Goal: Task Accomplishment & Management: Manage account settings

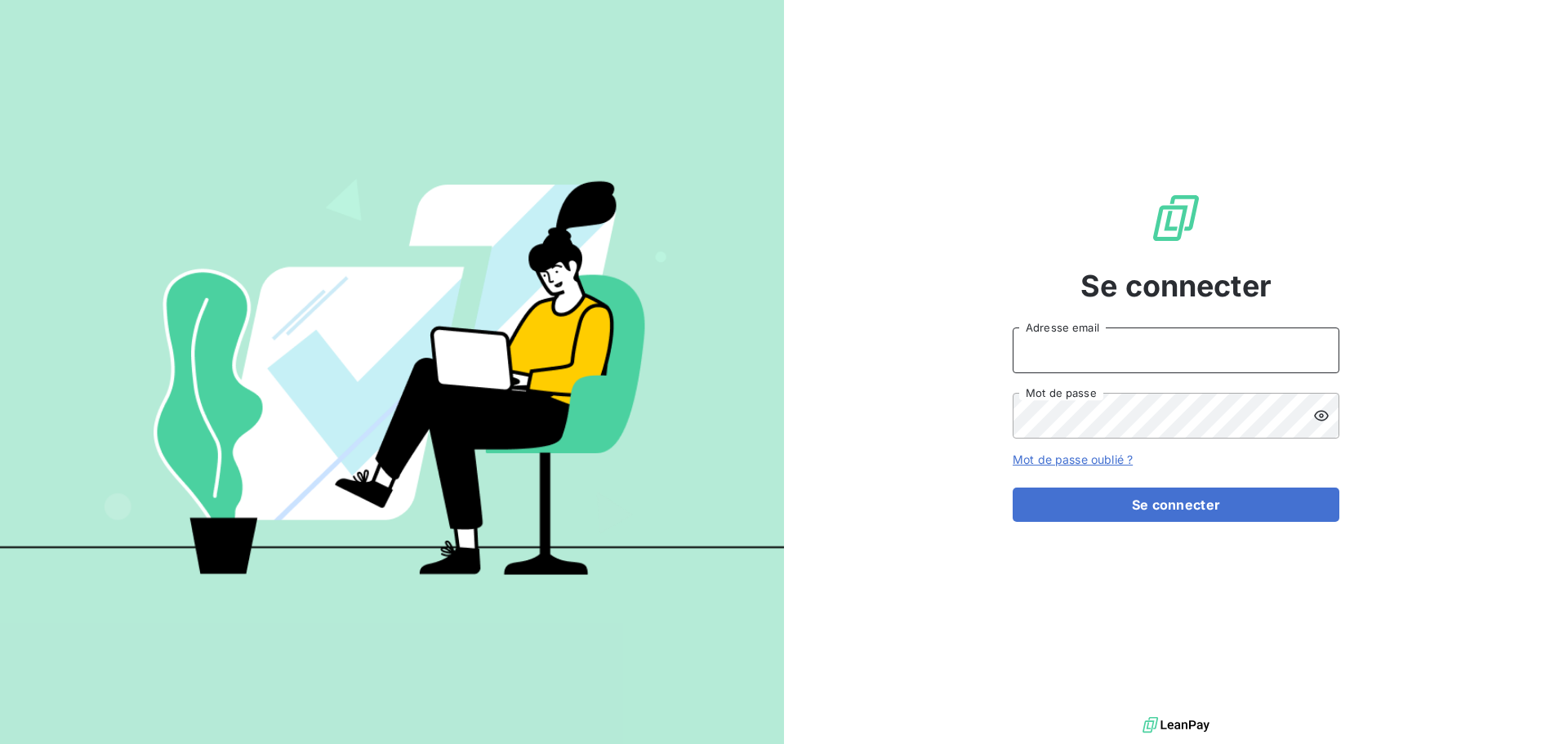
click at [1070, 348] on input "Adresse email" at bounding box center [1176, 350] width 327 height 46
type input "[PERSON_NAME][EMAIL_ADDRESS][DOMAIN_NAME]"
click at [1012, 487] on button "Se connecter" at bounding box center [1176, 504] width 327 height 34
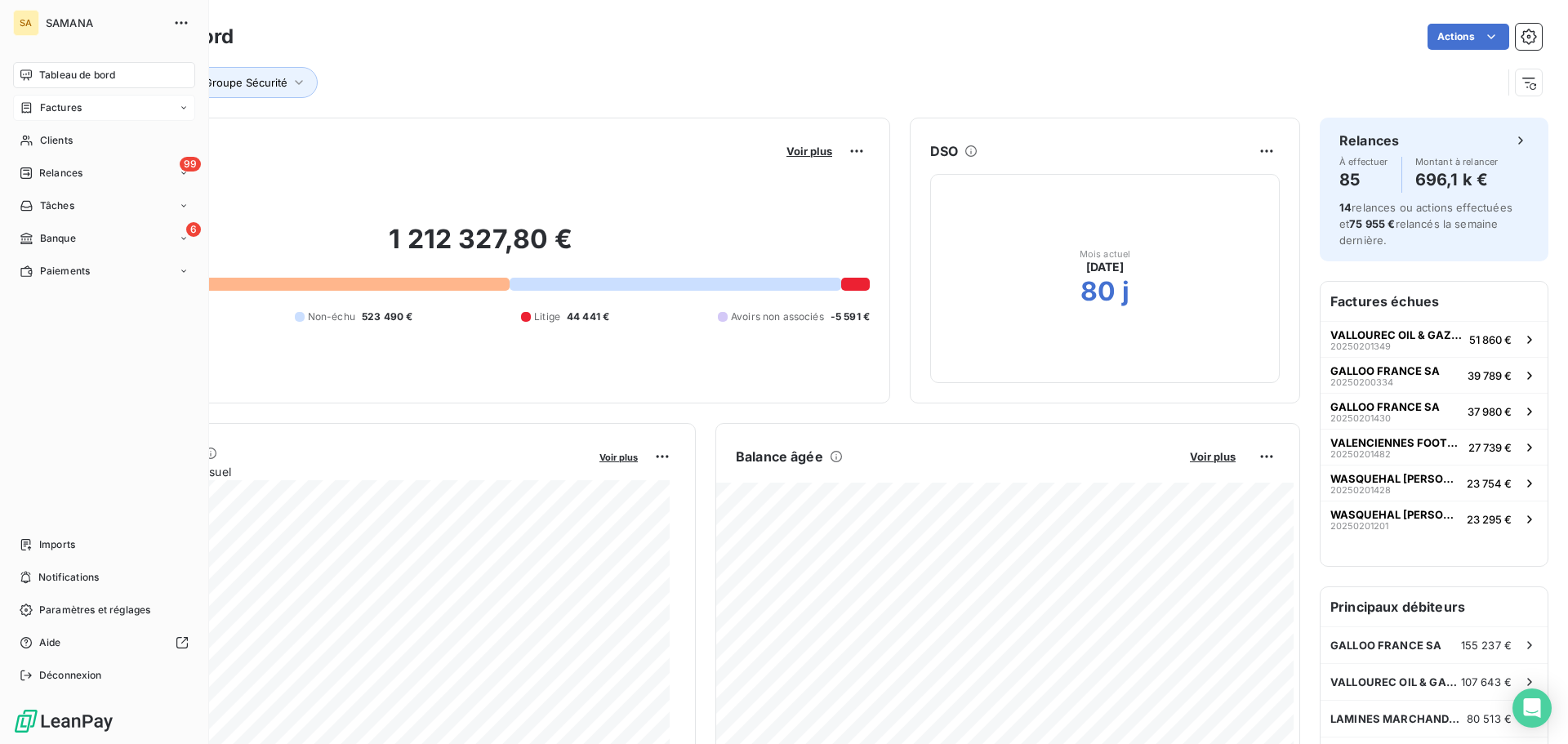
click at [88, 110] on div "Factures" at bounding box center [104, 108] width 182 height 26
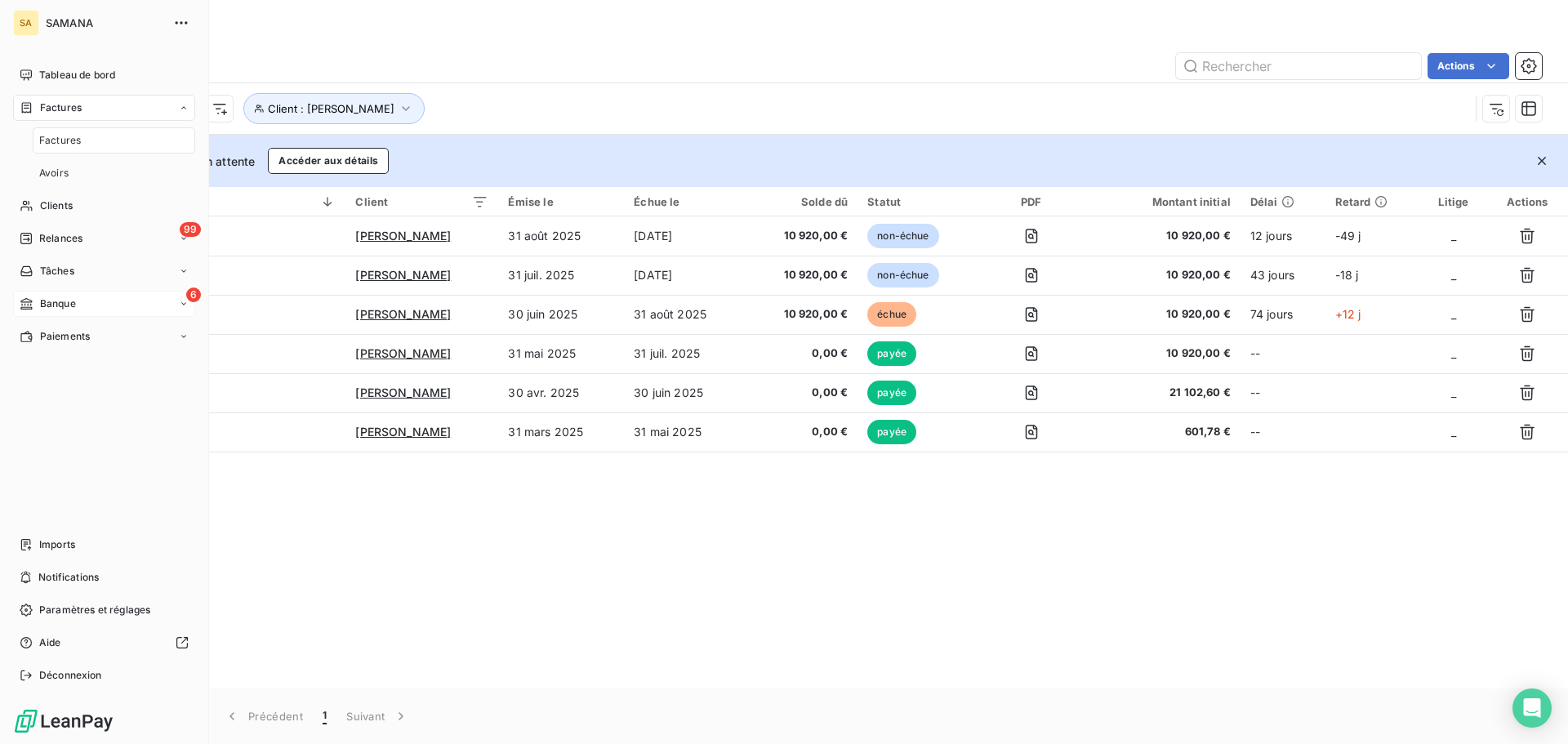
click at [79, 306] on div "6 Banque" at bounding box center [104, 304] width 182 height 26
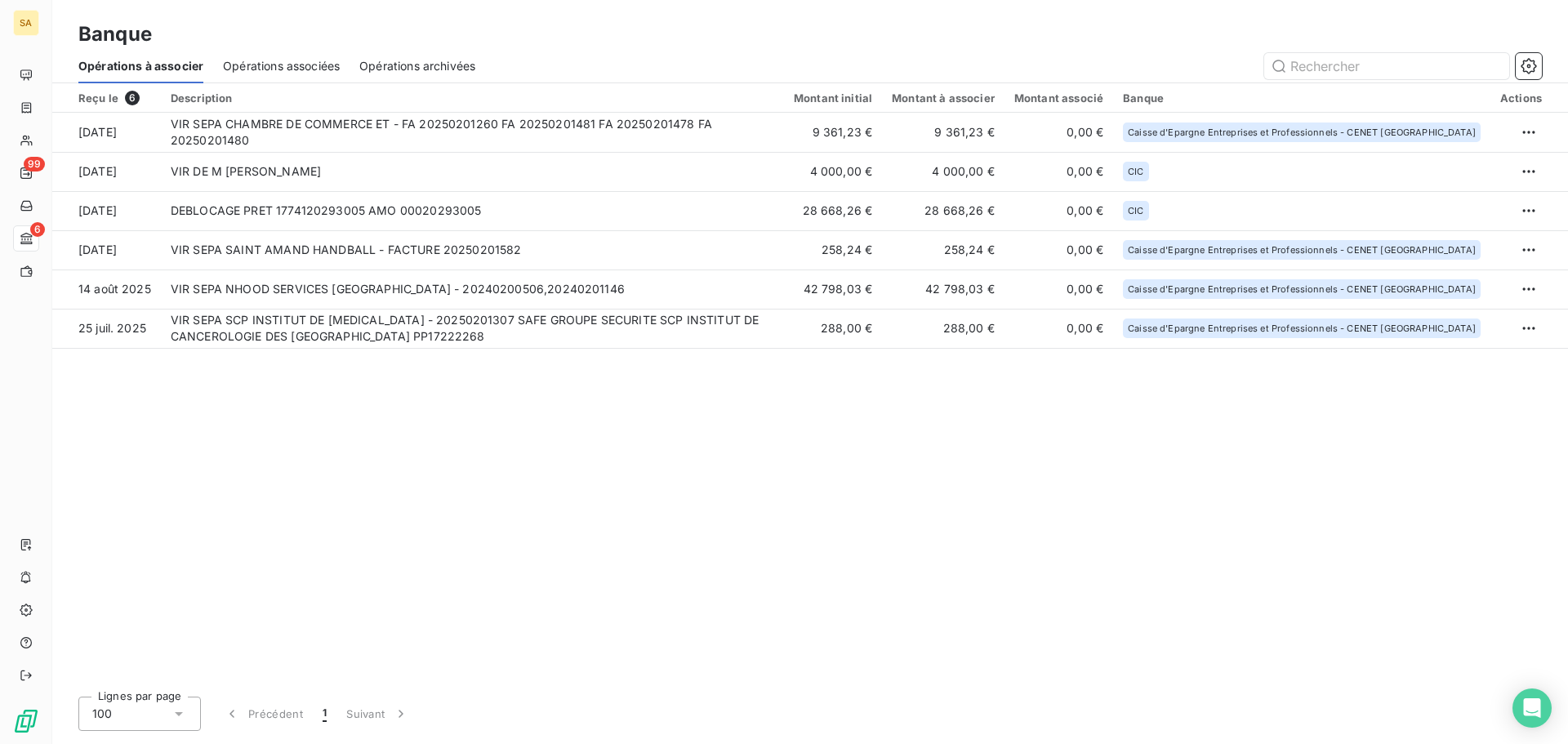
click at [574, 571] on div "Reçu le 6 Description Montant initial Montant à associer Montant associé Banque…" at bounding box center [810, 383] width 1516 height 600
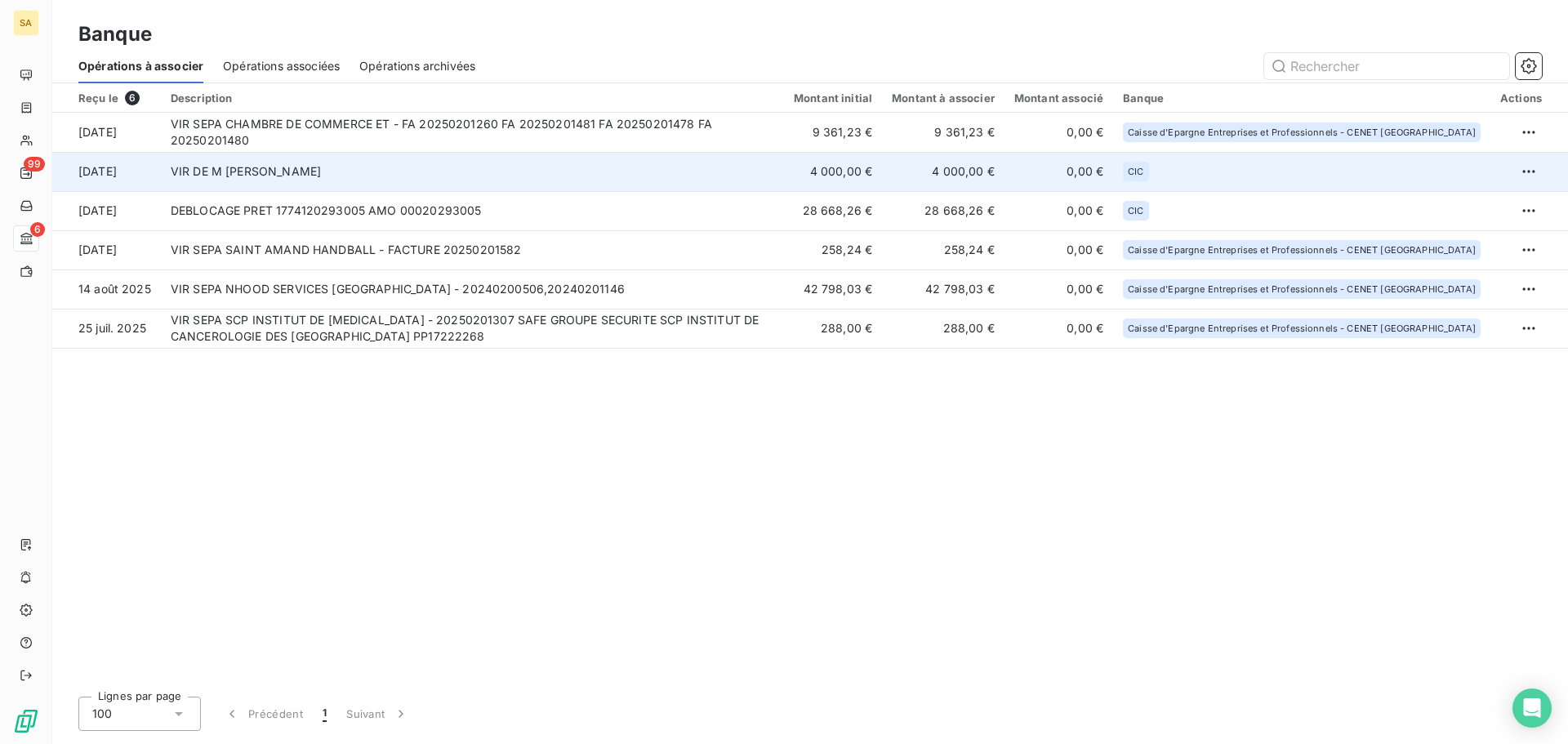
click at [441, 167] on td "VIR DE M [PERSON_NAME]" at bounding box center [472, 171] width 623 height 39
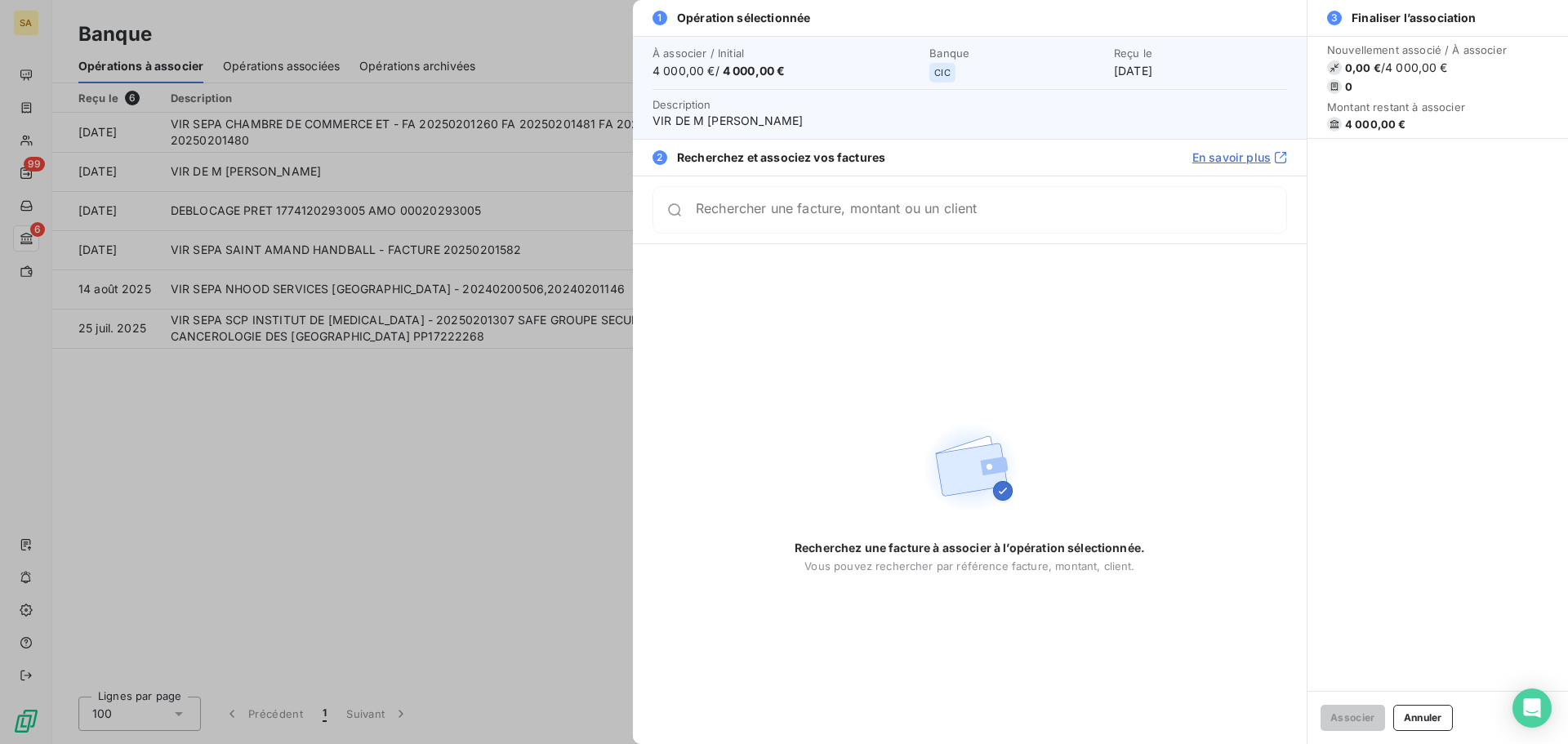
click at [342, 468] on div at bounding box center [784, 372] width 1568 height 744
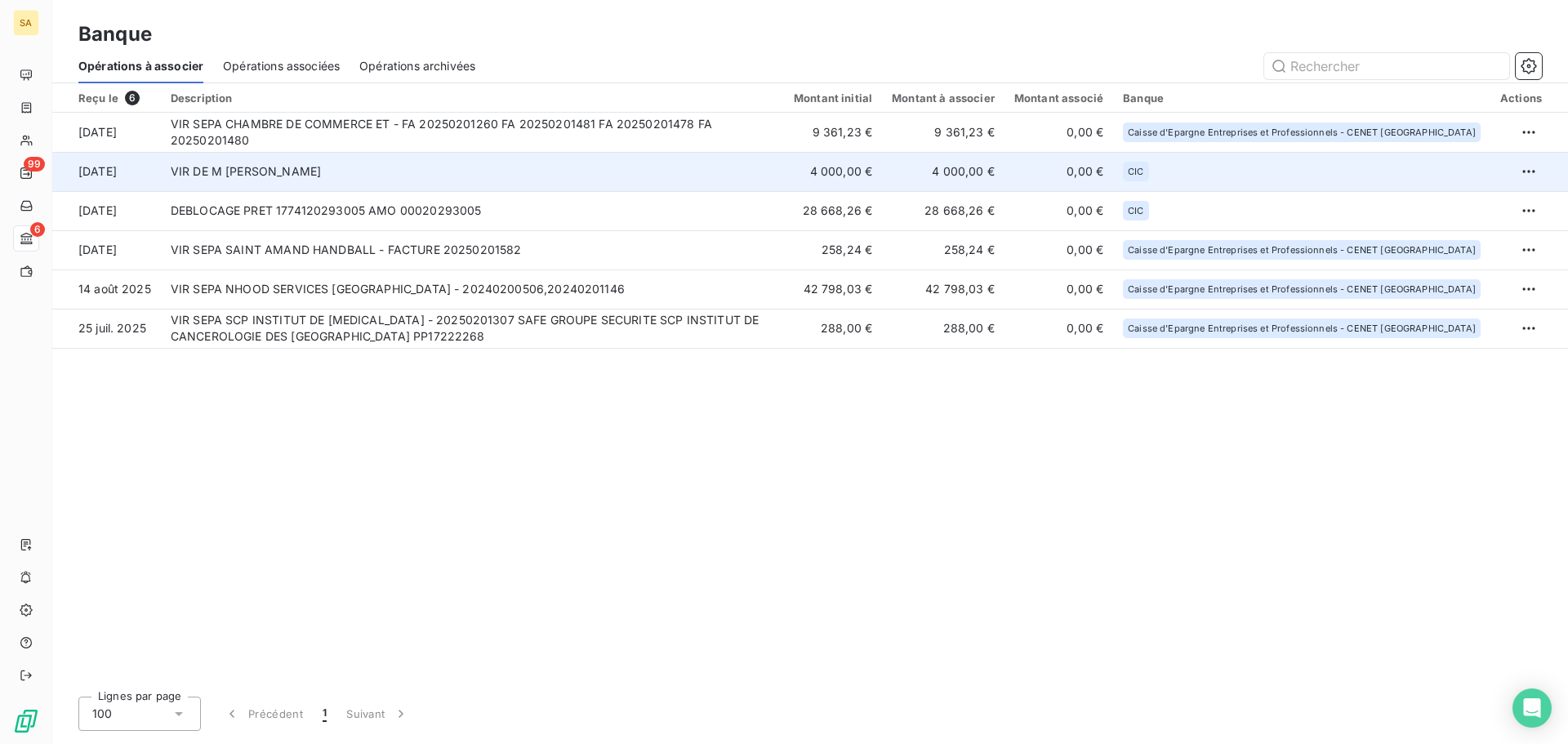
click at [515, 165] on td "VIR DE M [PERSON_NAME]" at bounding box center [472, 171] width 623 height 39
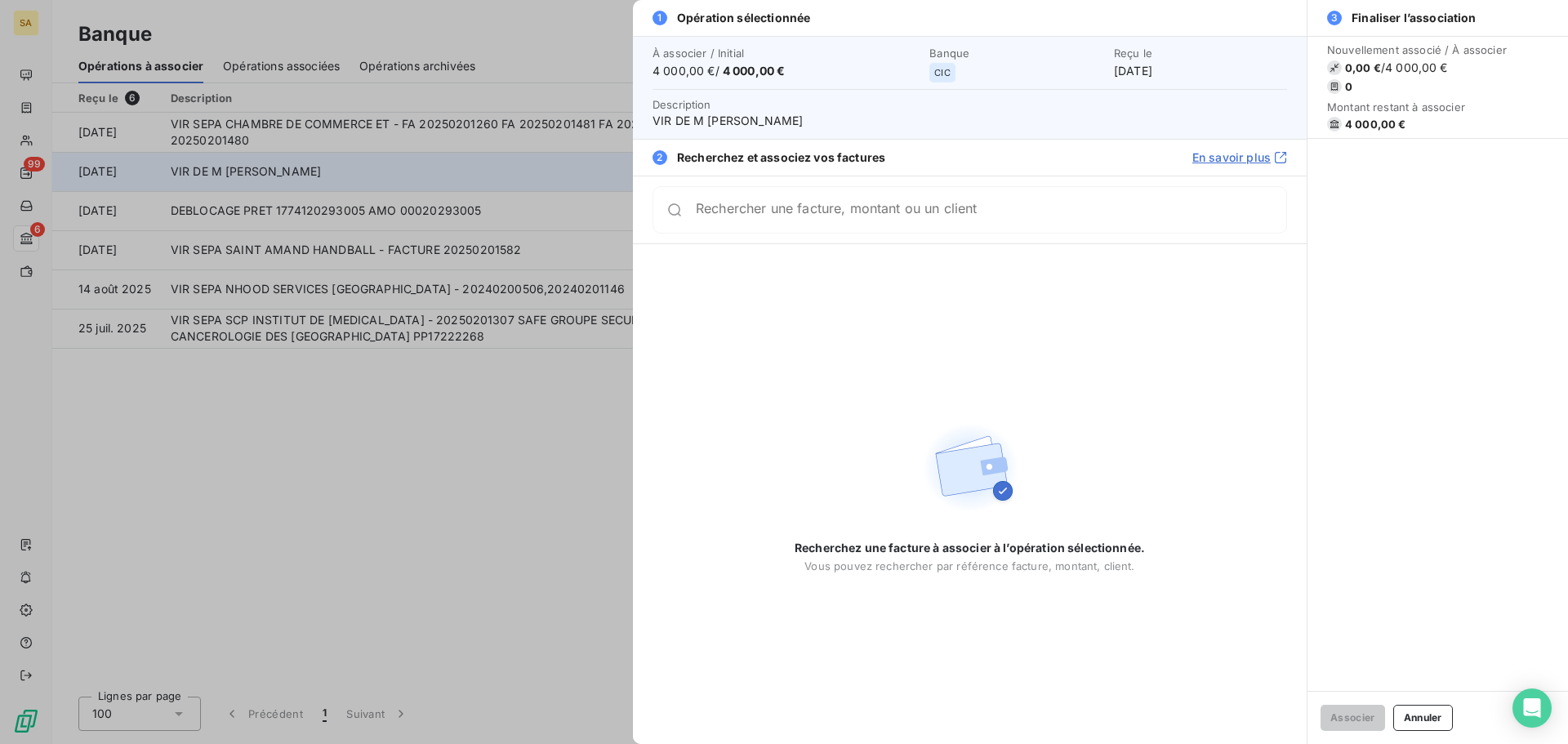
click at [515, 165] on div at bounding box center [784, 372] width 1568 height 744
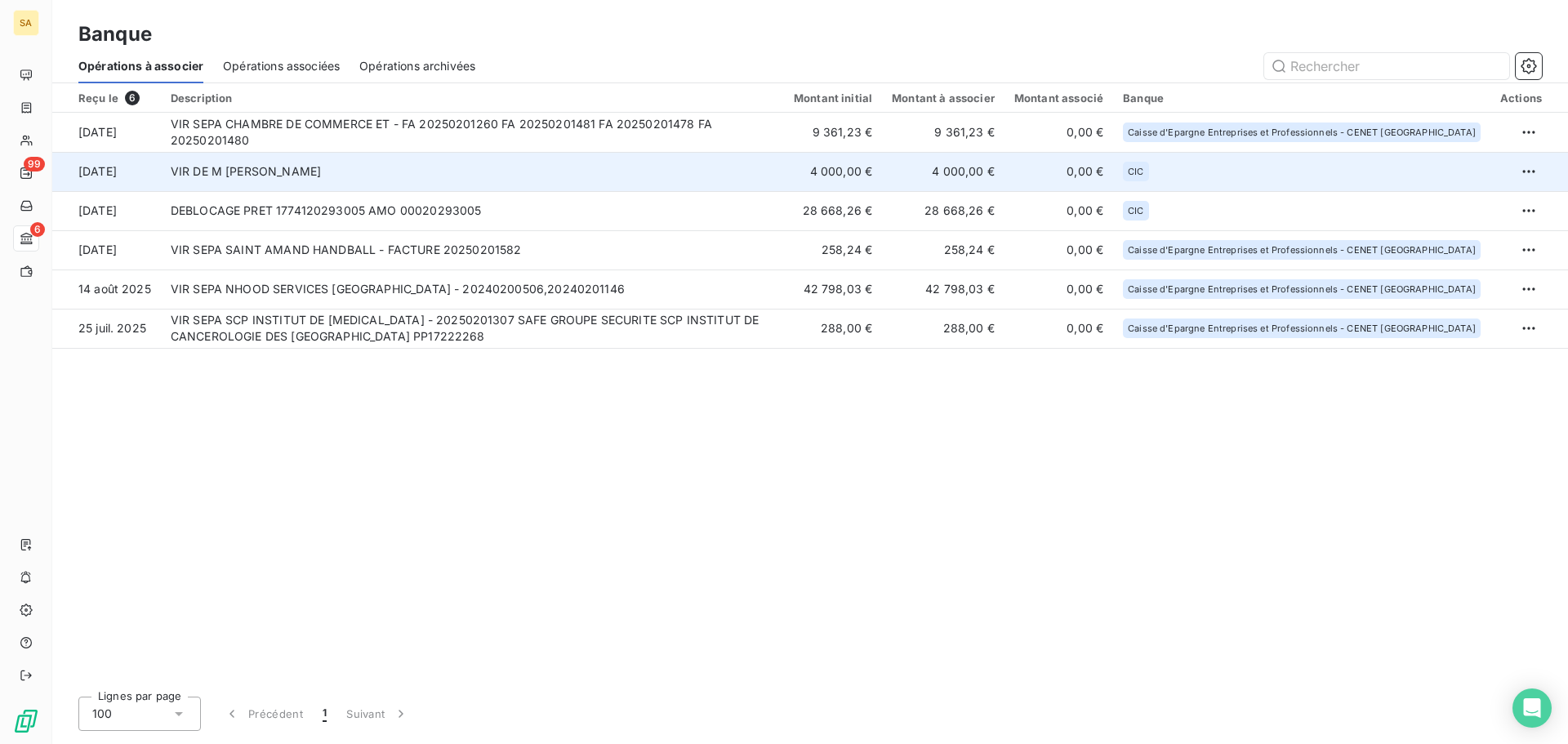
click at [555, 172] on td "VIR DE M [PERSON_NAME]" at bounding box center [472, 171] width 623 height 39
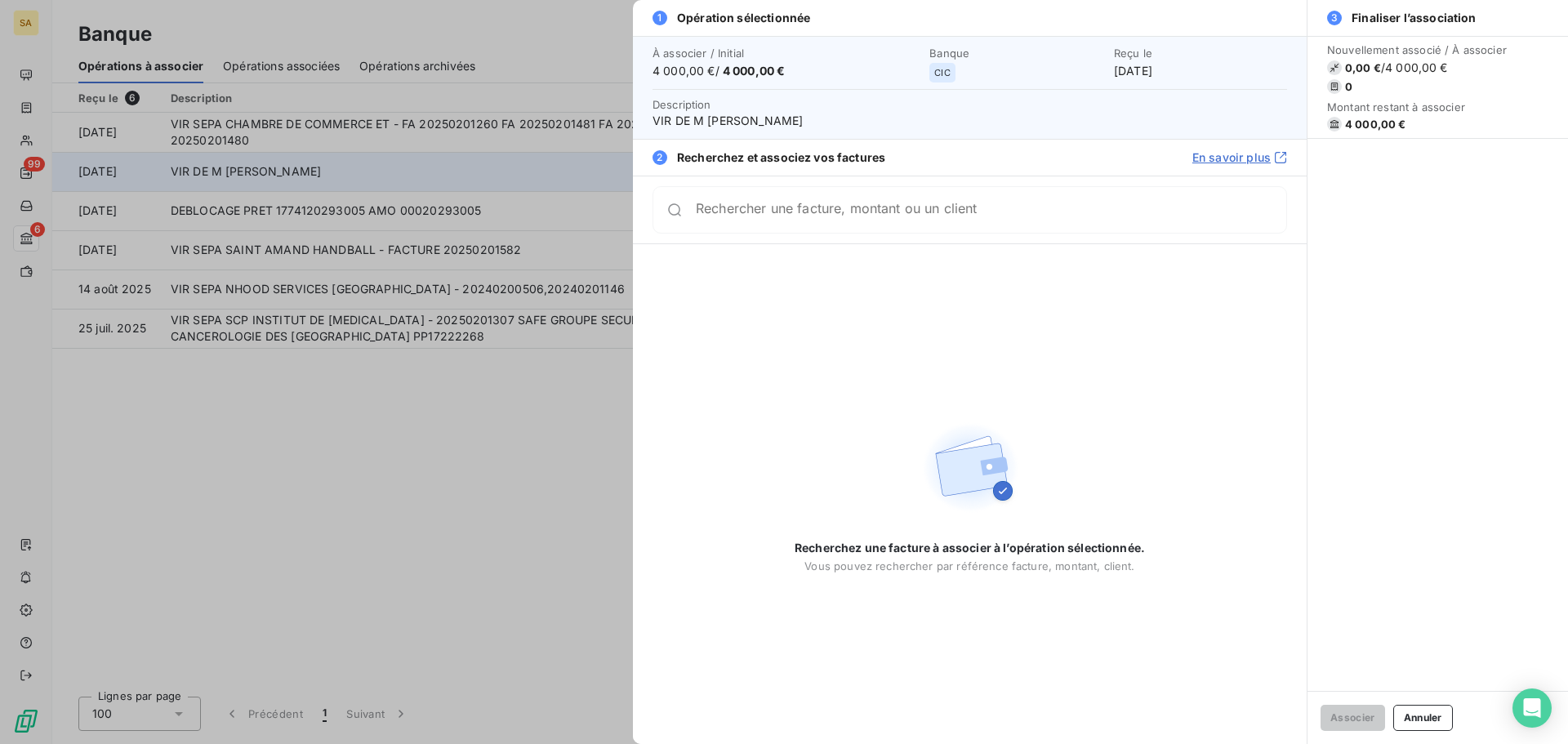
click at [555, 172] on div at bounding box center [784, 372] width 1568 height 744
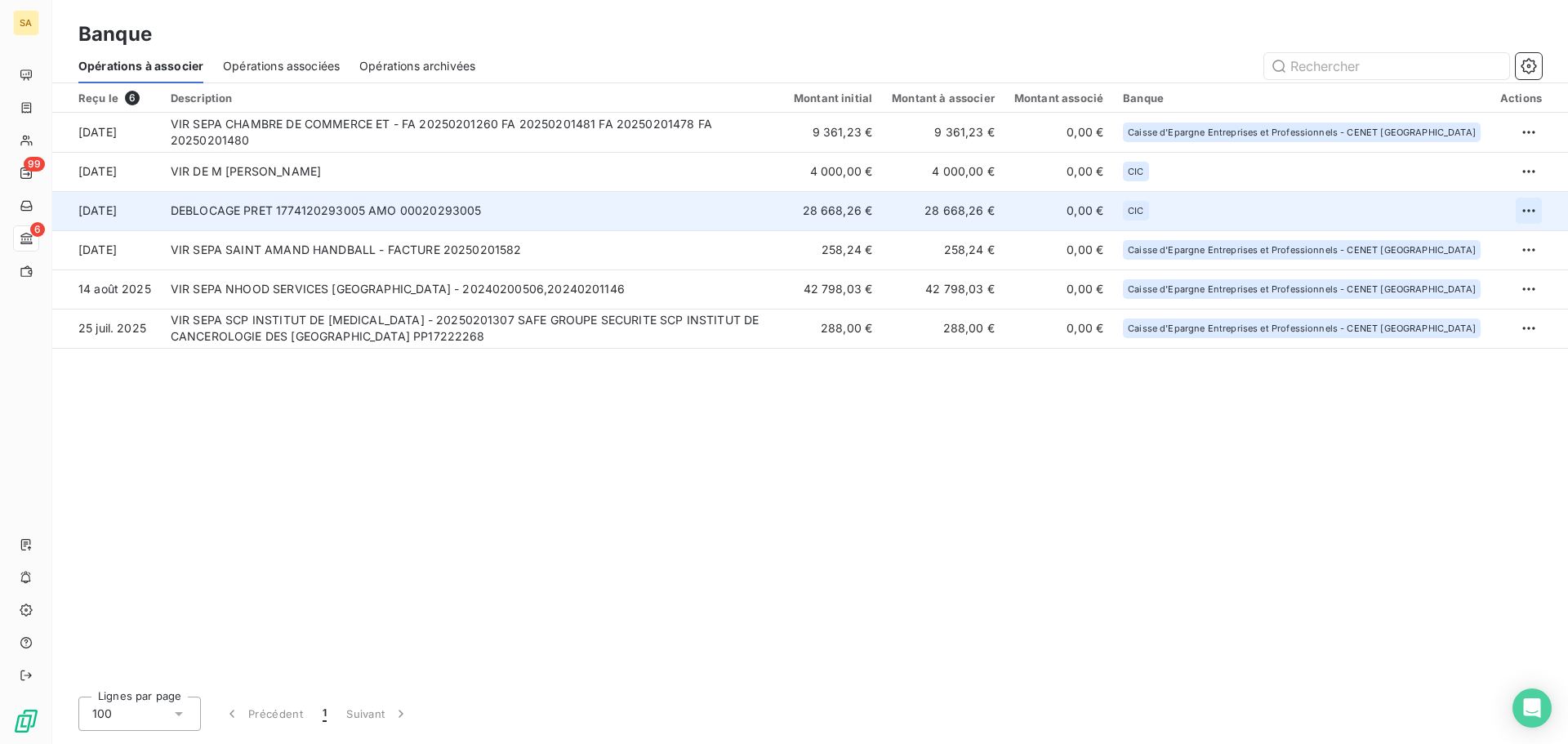
click at [1532, 213] on html "SA 99 6 Banque Opérations à associer Opérations associées Opérations archivées …" at bounding box center [784, 372] width 1568 height 744
click at [1505, 247] on div "Archiver l’opération" at bounding box center [1472, 247] width 126 height 26
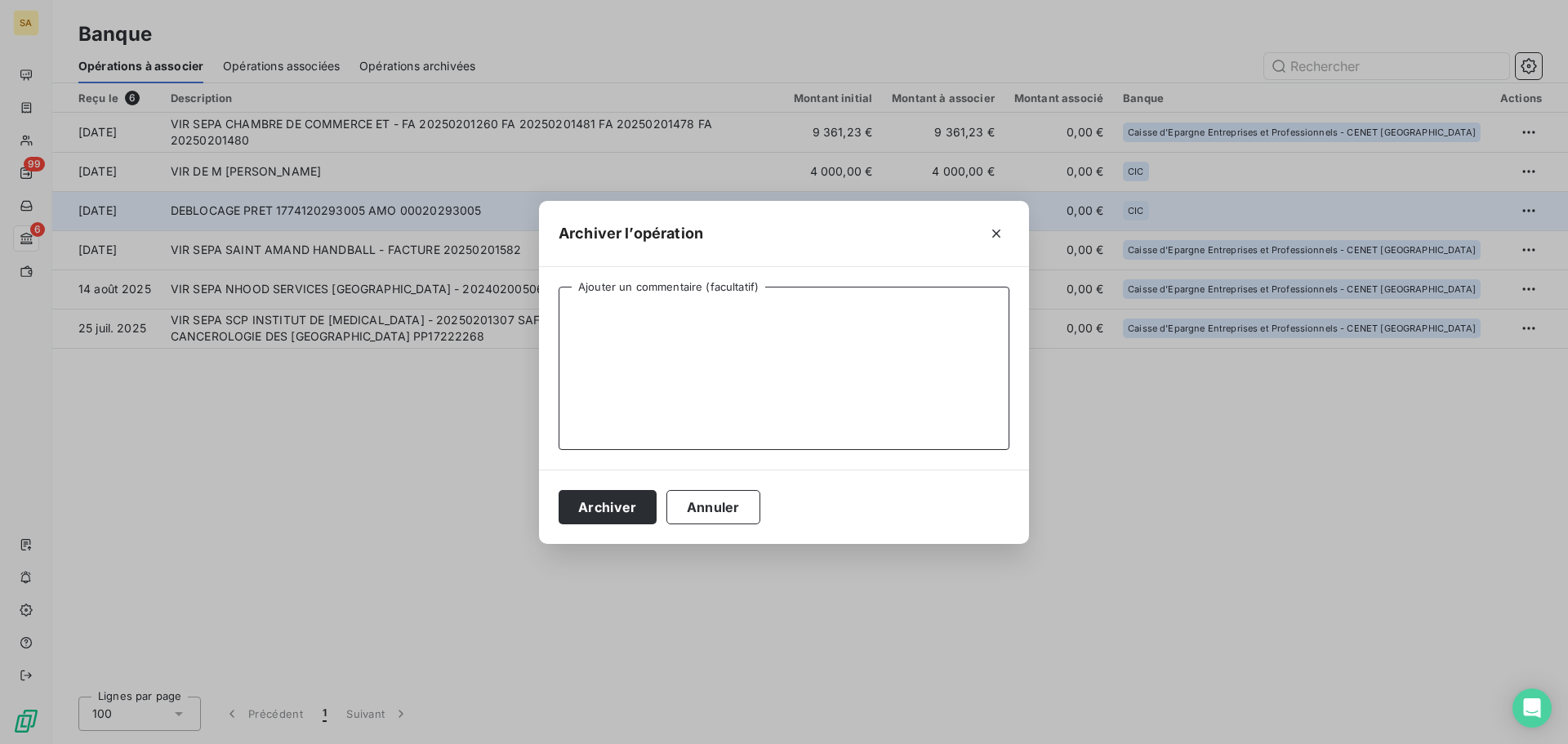
click at [859, 331] on textarea "Ajouter un commentaire (facultatif)" at bounding box center [784, 367] width 451 height 163
type textarea "Non lié à une prestation"
click at [622, 511] on button "Archiver" at bounding box center [608, 506] width 98 height 34
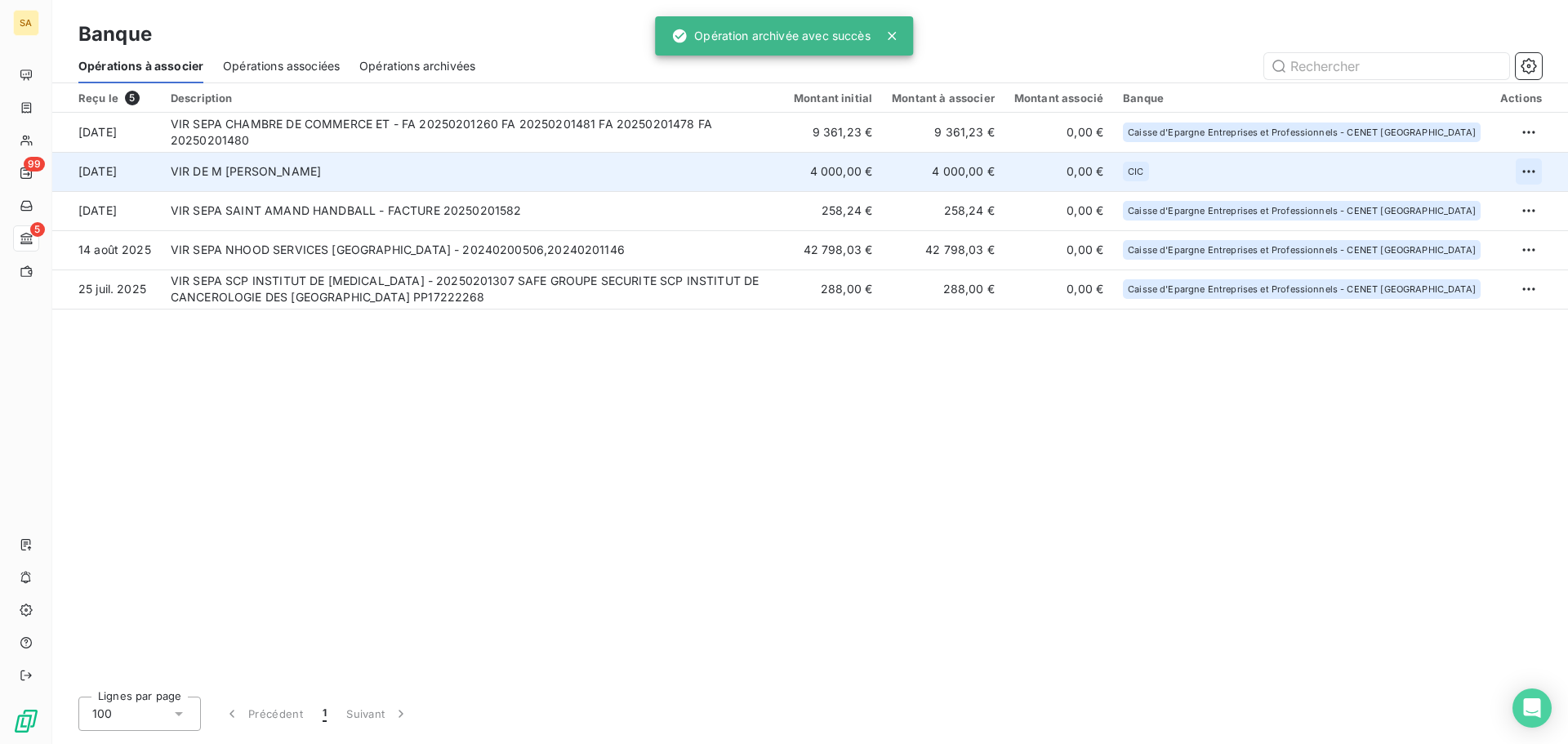
click at [1534, 169] on html "SA 99 5 Banque Opérations à associer Opérations associées Opérations archivées …" at bounding box center [784, 372] width 1568 height 744
click at [1498, 208] on div "Archiver l’opération" at bounding box center [1472, 208] width 126 height 26
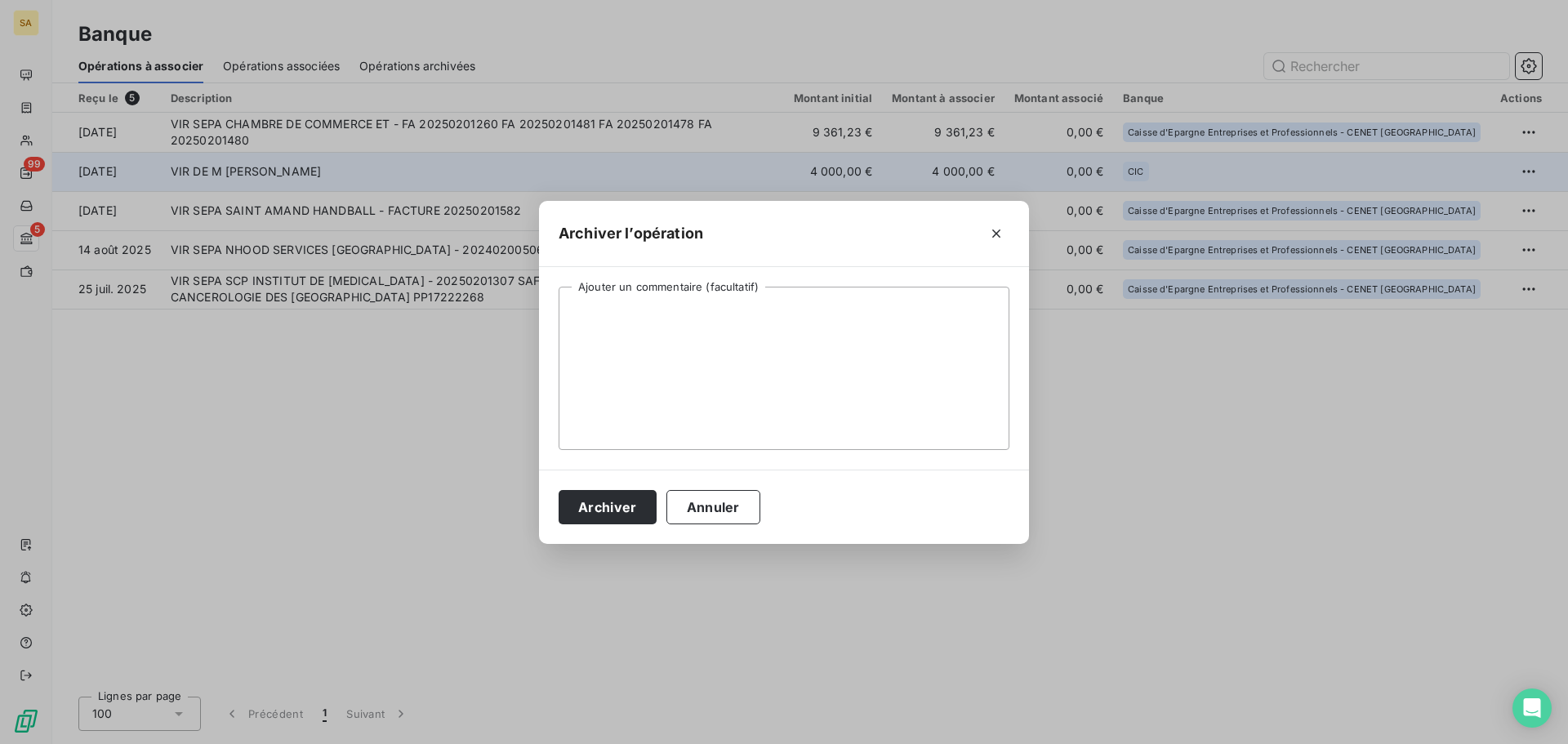
click button "button" at bounding box center [997, 233] width 26 height 26
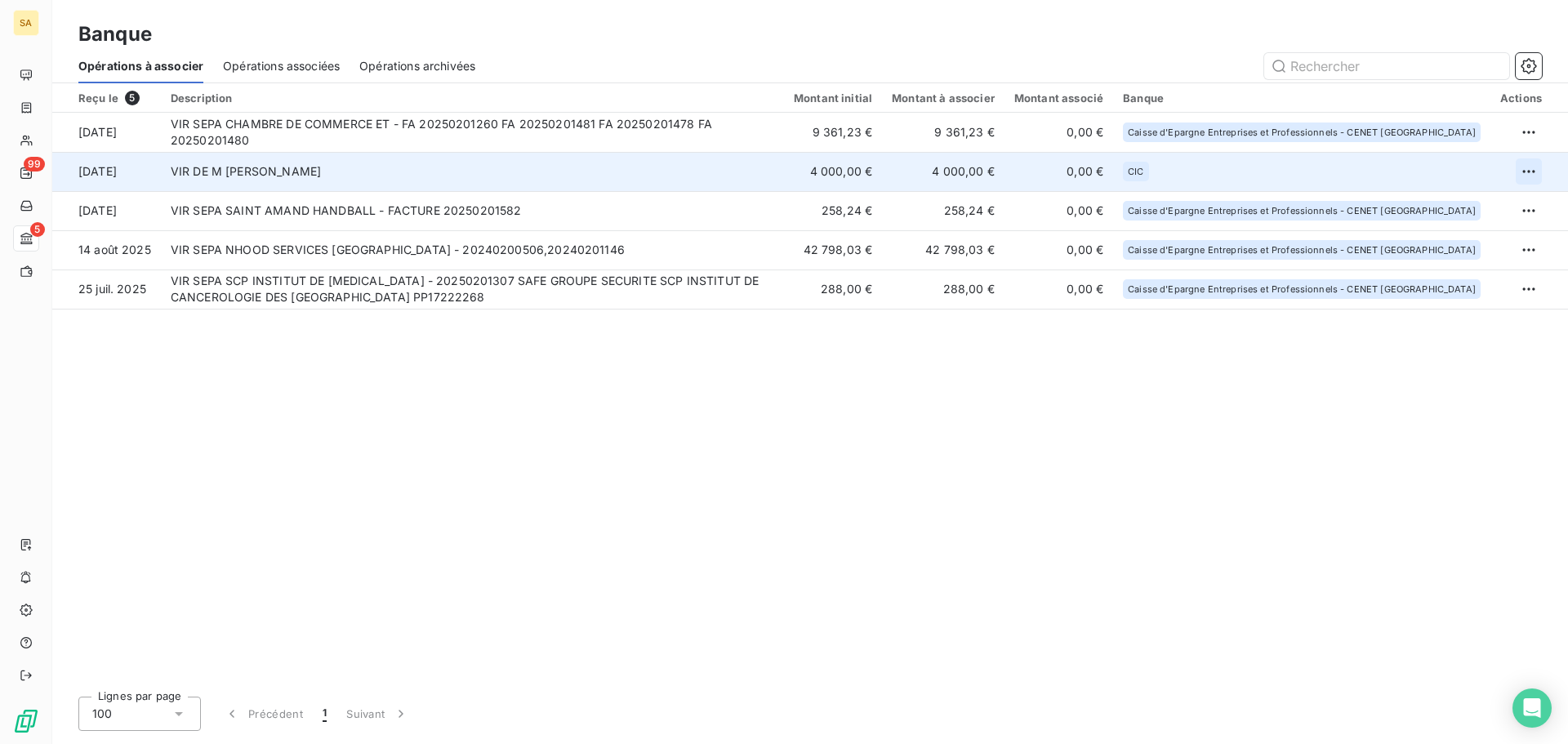
click at [1536, 172] on html "SA 99 5 Banque Opérations à associer Opérations associées Opérations archivées …" at bounding box center [784, 372] width 1568 height 744
click at [1460, 214] on div "Archiver l’opération" at bounding box center [1472, 208] width 126 height 26
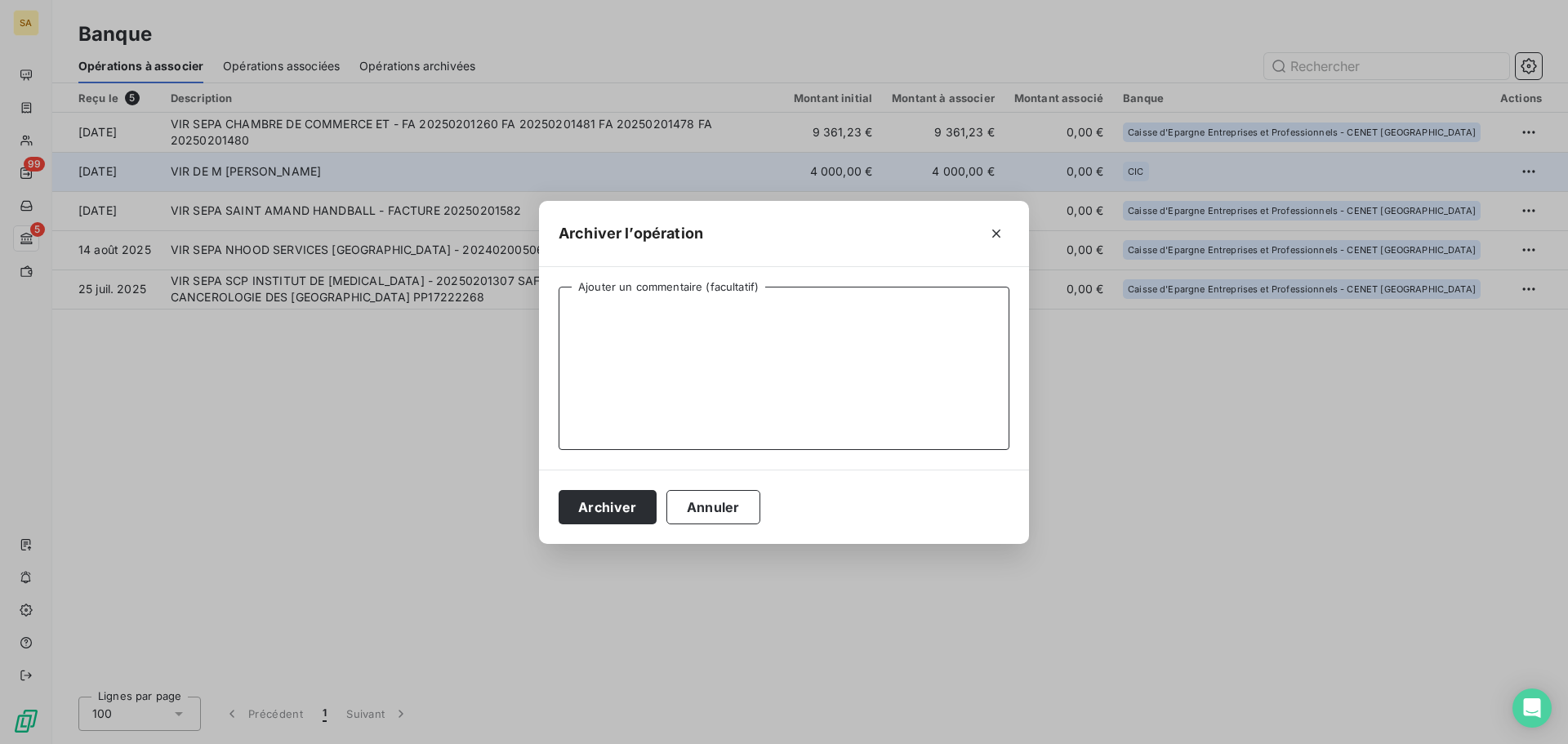
click at [695, 323] on textarea "Ajouter un commentaire (facultatif)" at bounding box center [784, 367] width 451 height 163
type textarea "Non lié à une prestation"
click at [629, 511] on button "Archiver" at bounding box center [608, 506] width 98 height 34
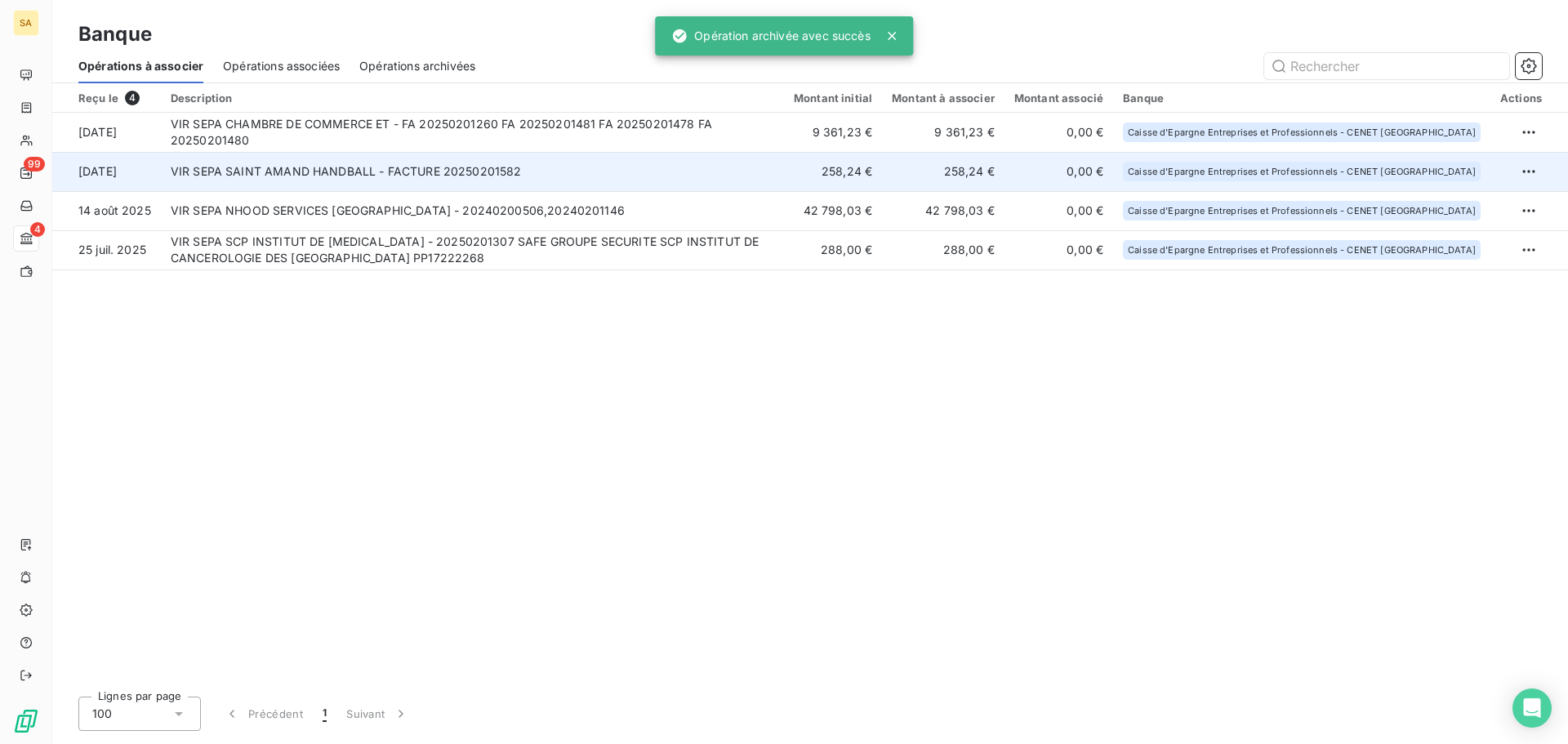
click at [404, 185] on td "VIR SEPA SAINT AMAND HANDBALL - FACTURE 20250201582" at bounding box center [472, 171] width 623 height 39
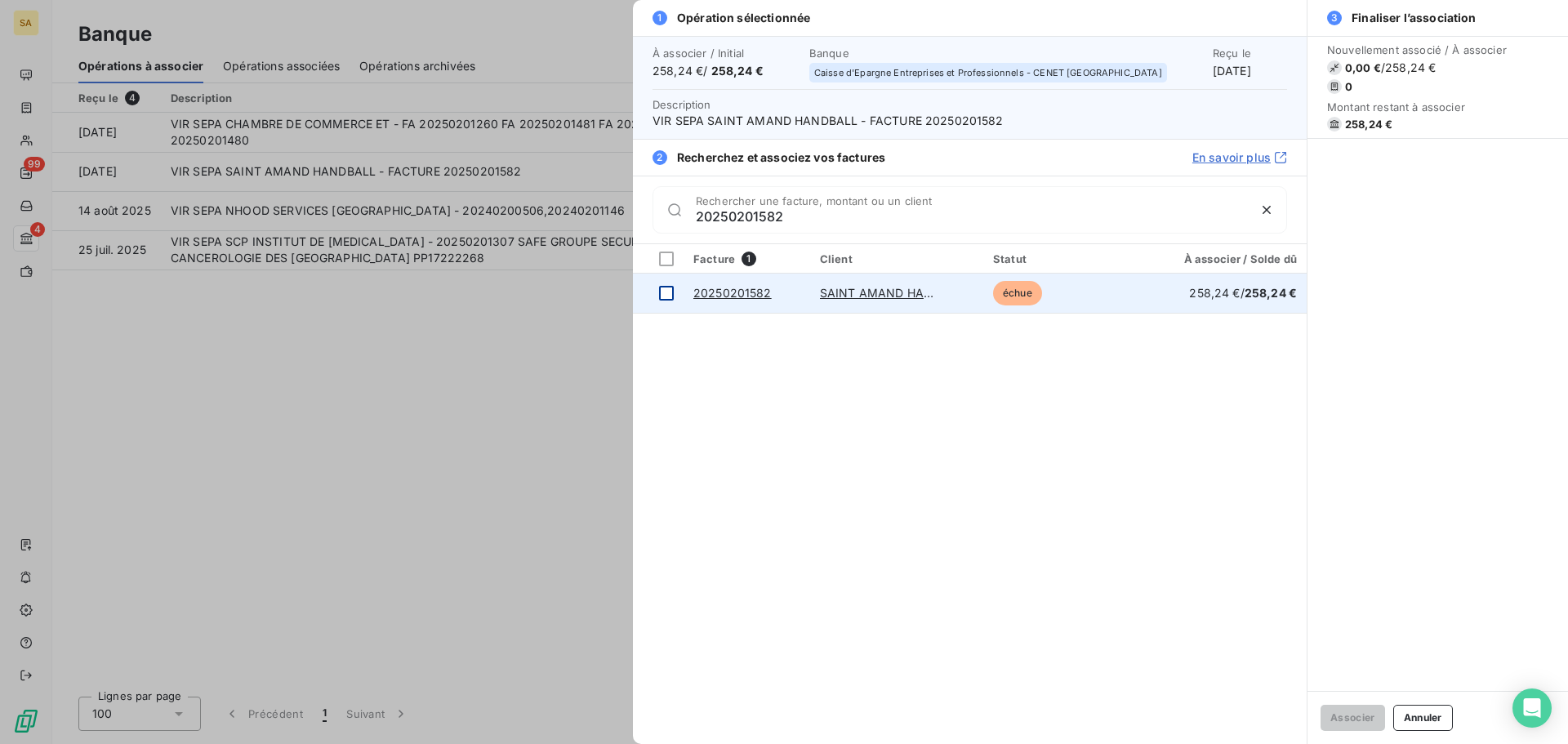
type input "20250201582"
click at [667, 296] on div at bounding box center [666, 293] width 15 height 15
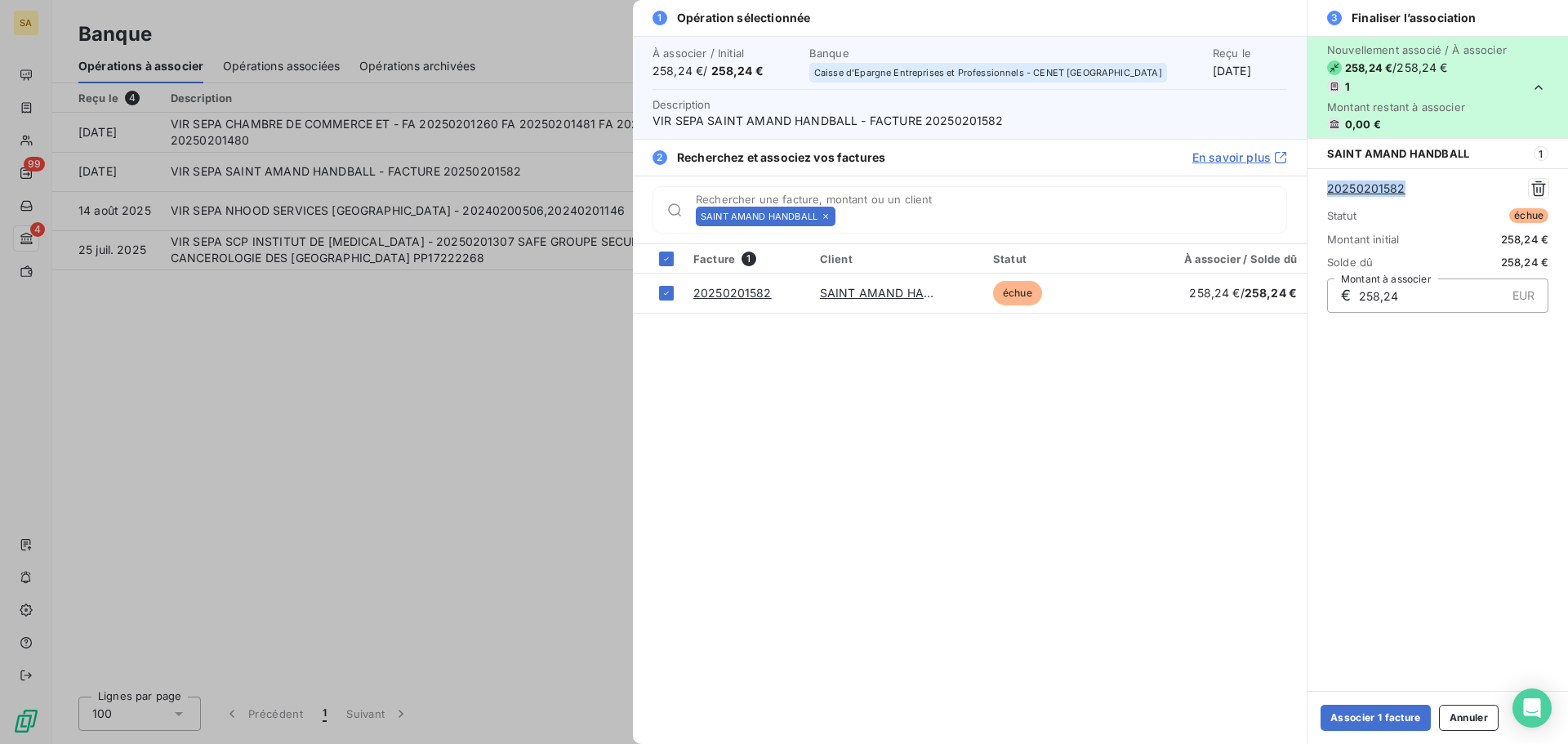
drag, startPoint x: 1416, startPoint y: 190, endPoint x: 1318, endPoint y: 192, distance: 98.0
click at [1318, 192] on div "20250201582 Statut échue Montant initial 258,24 € Solde dû 258,24 € € 258,24 EU…" at bounding box center [1438, 245] width 261 height 154
copy link "20250201582"
click at [1383, 708] on button "Associer 1 facture" at bounding box center [1375, 718] width 110 height 26
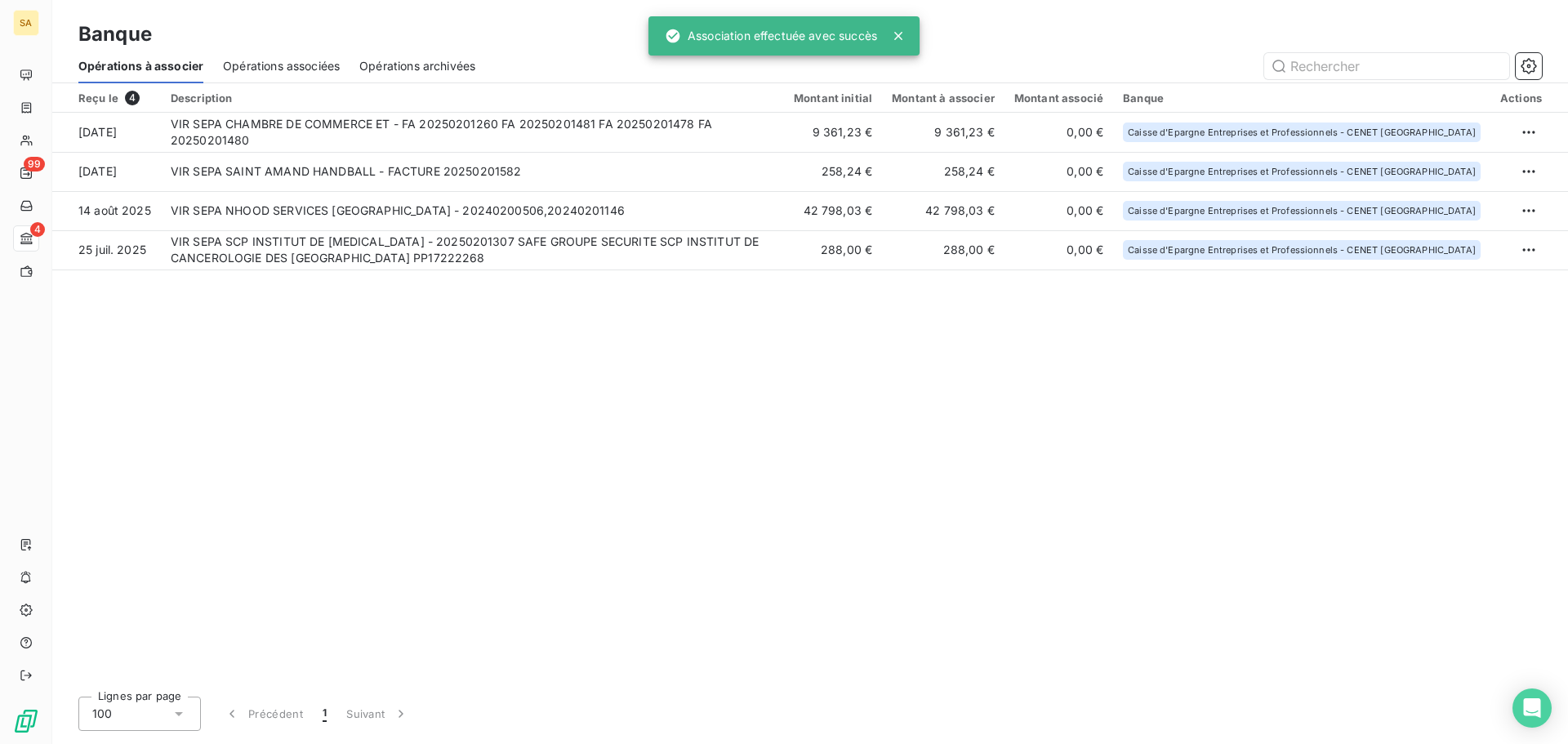
click at [385, 112] on div at bounding box center [472, 112] width 623 height 1
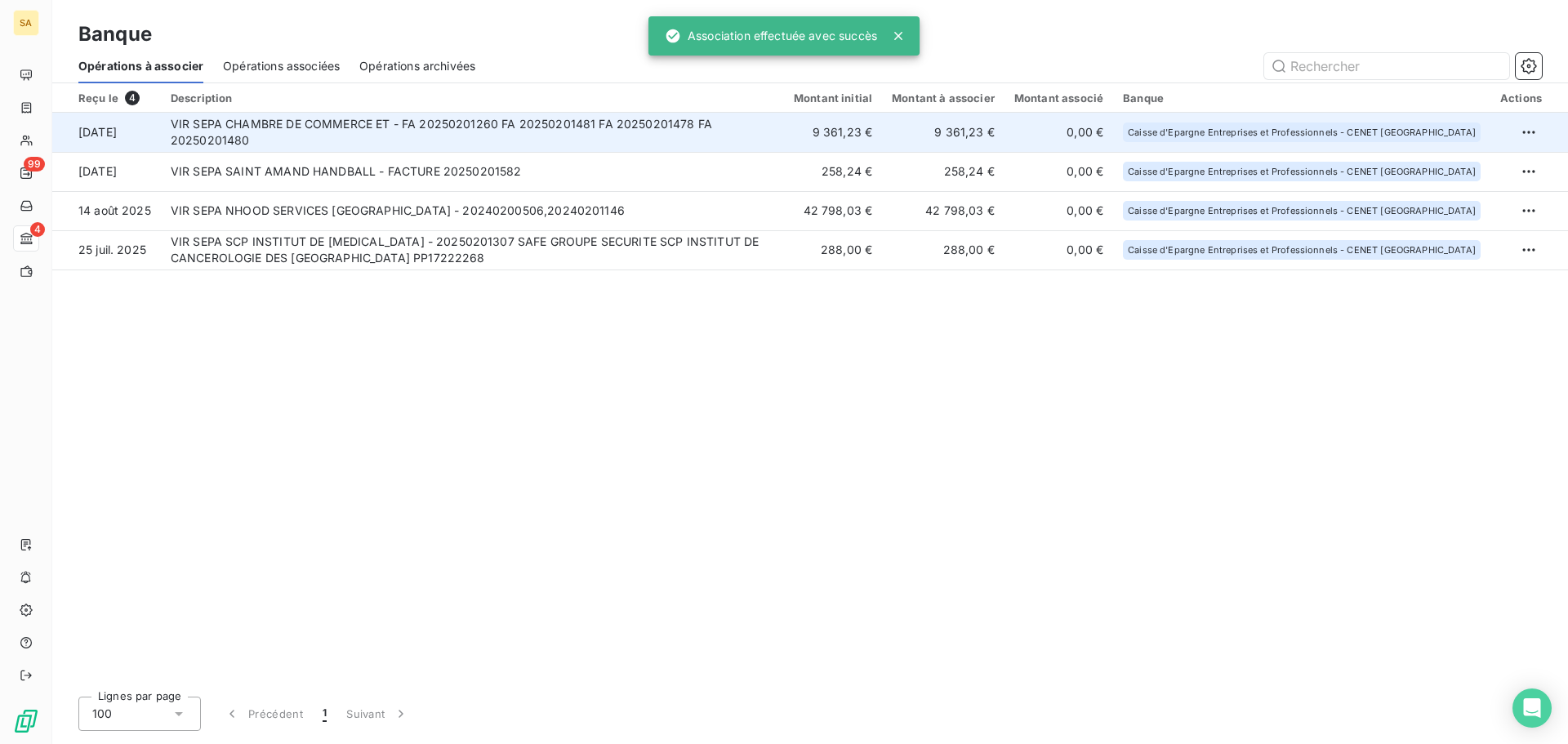
click at [393, 125] on td "VIR SEPA CHAMBRE DE COMMERCE ET - FA 20250201260 FA 20250201481 FA 20250201478 …" at bounding box center [472, 132] width 623 height 39
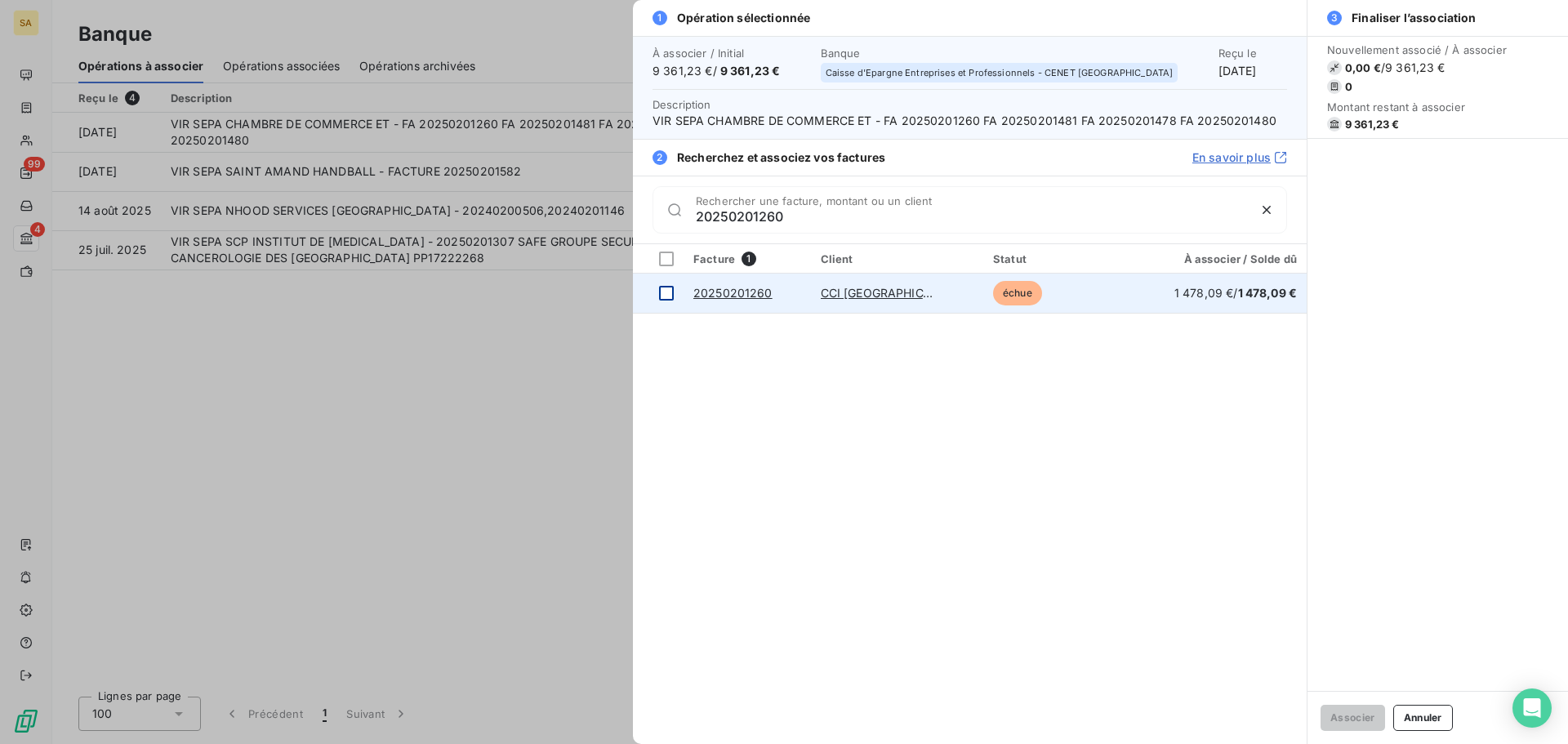
type input "20250201260"
click at [665, 295] on div at bounding box center [666, 293] width 15 height 15
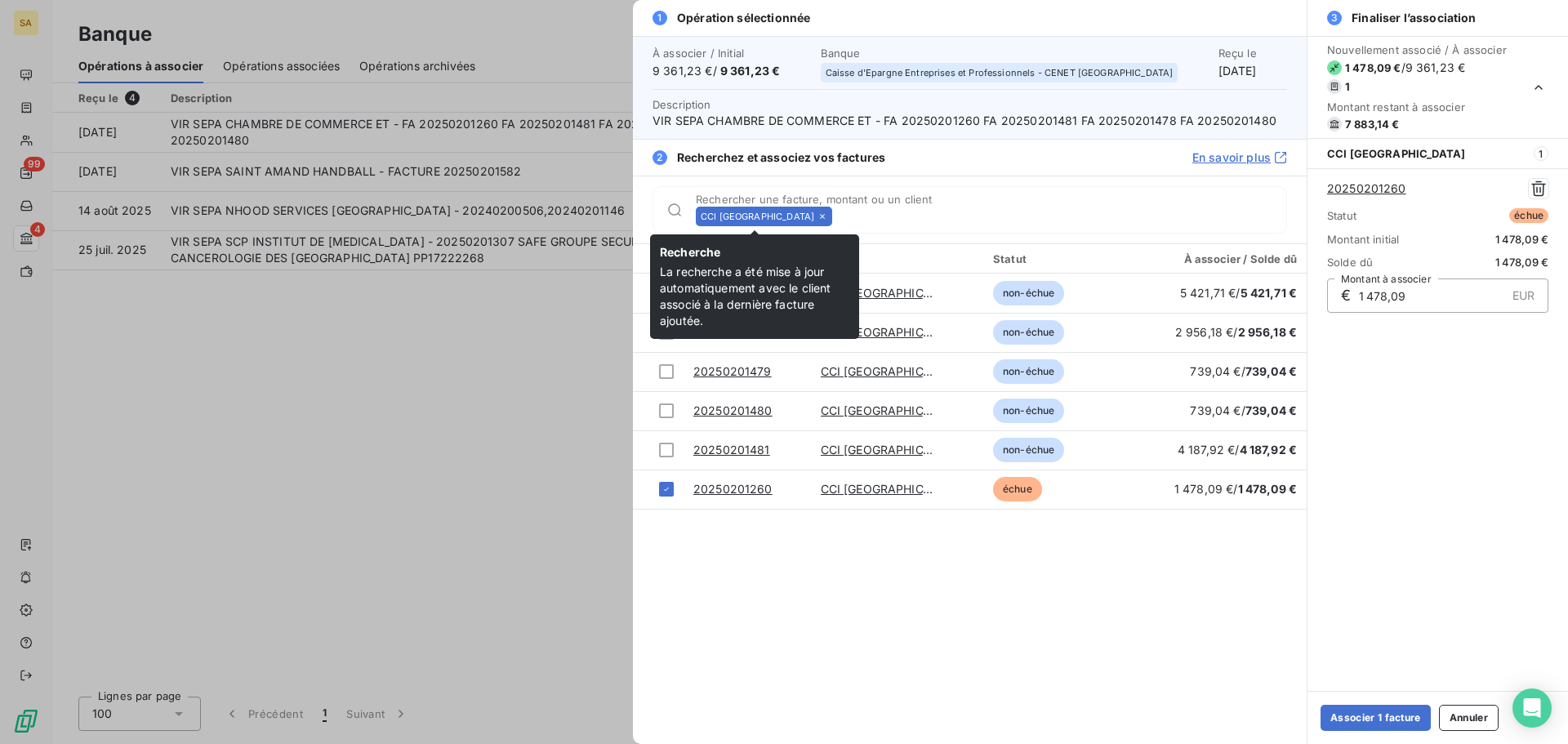
click at [810, 216] on div "CCI [GEOGRAPHIC_DATA]" at bounding box center [764, 217] width 137 height 20
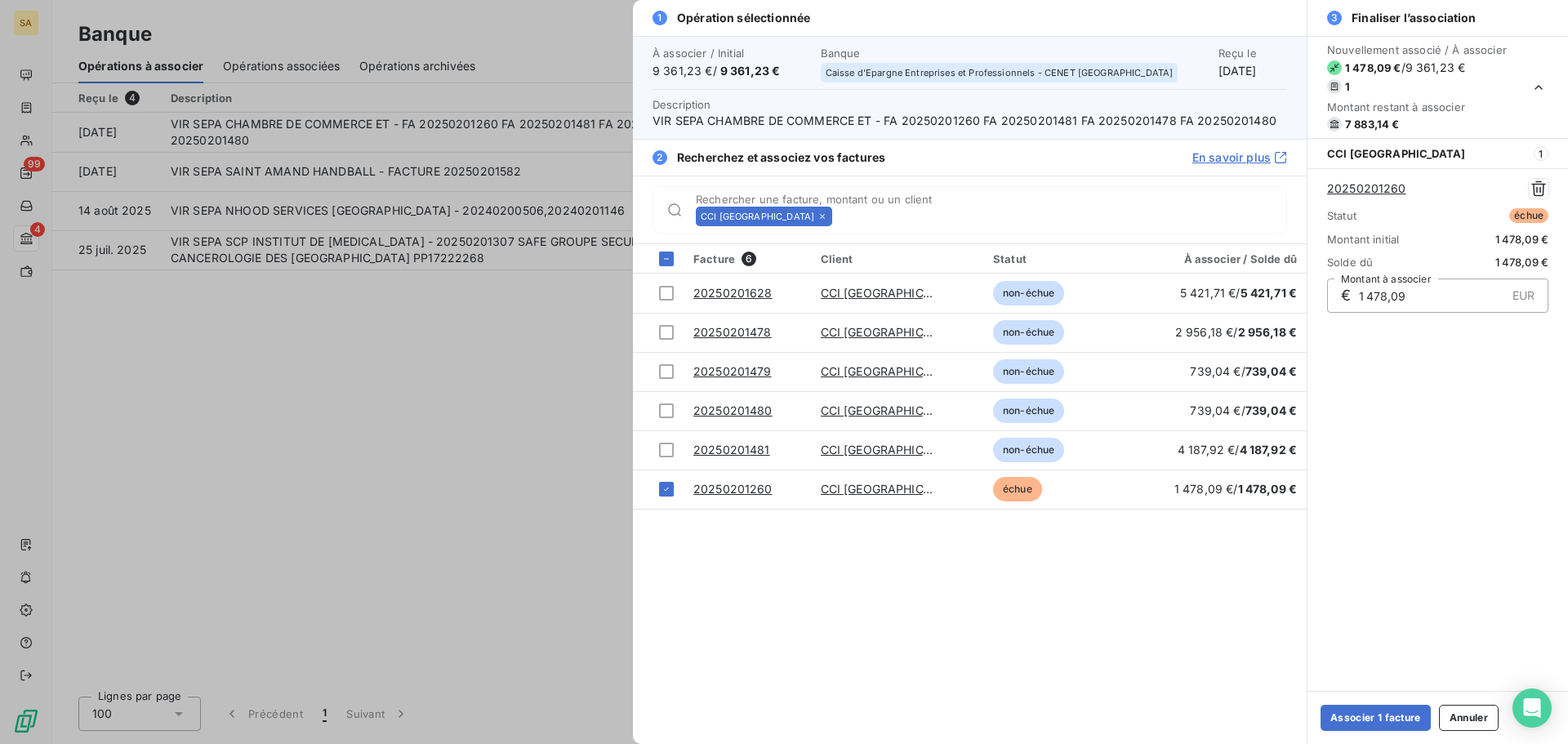
drag, startPoint x: 806, startPoint y: 217, endPoint x: 823, endPoint y: 216, distance: 17.0
click at [818, 217] on icon at bounding box center [823, 217] width 10 height 10
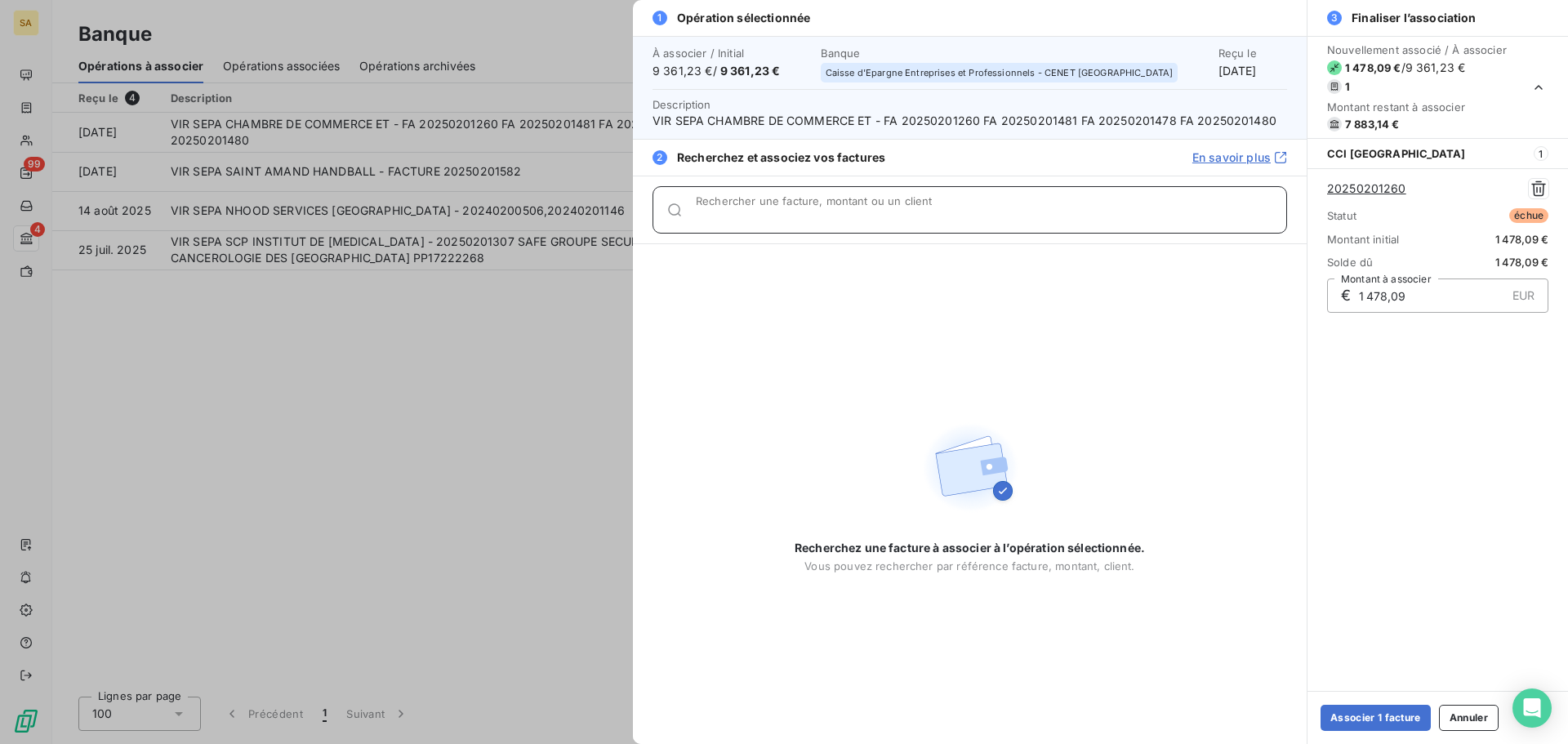
click at [867, 213] on input "Rechercher une facture, montant ou un client" at bounding box center [991, 217] width 590 height 17
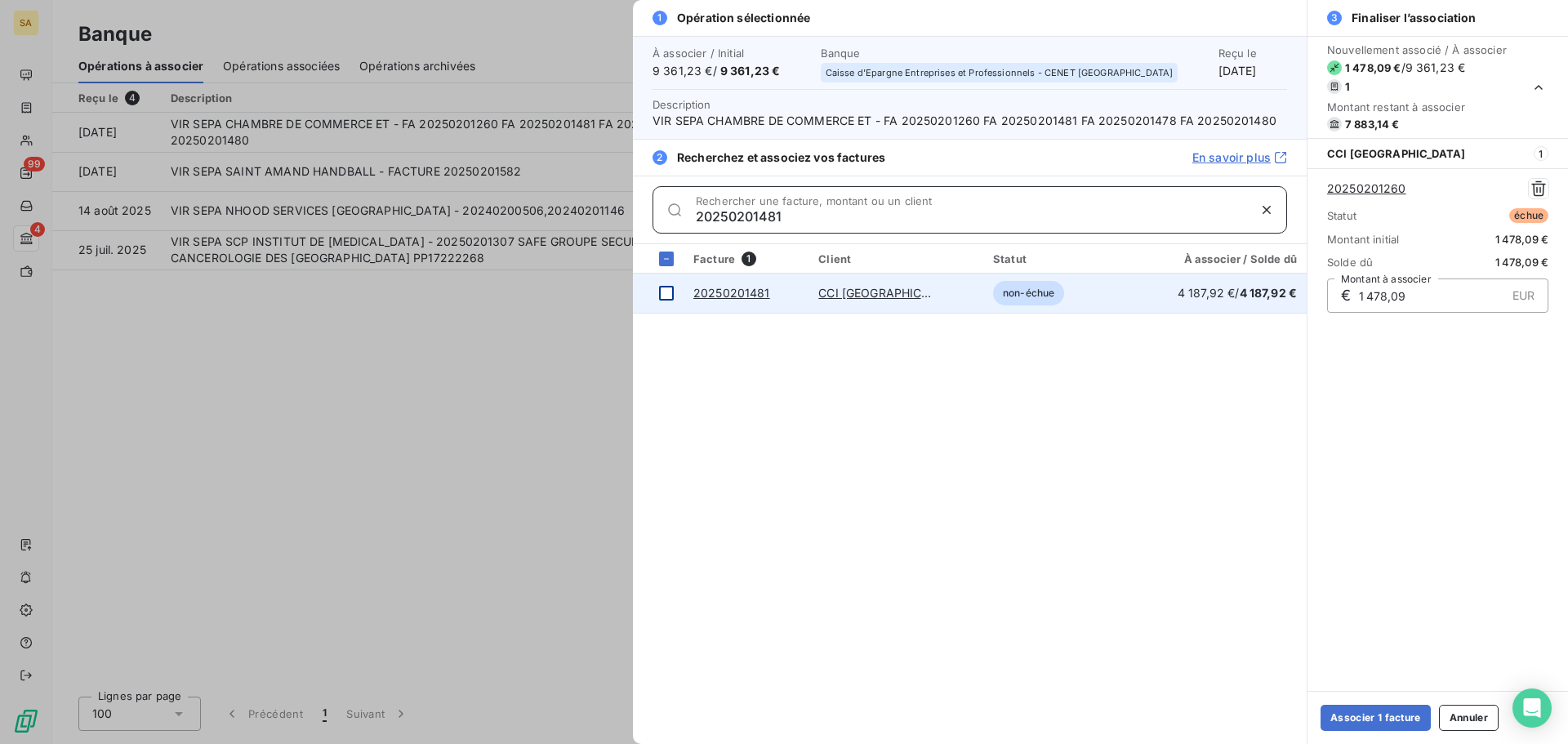
type input "20250201481"
click at [668, 291] on div at bounding box center [666, 293] width 15 height 15
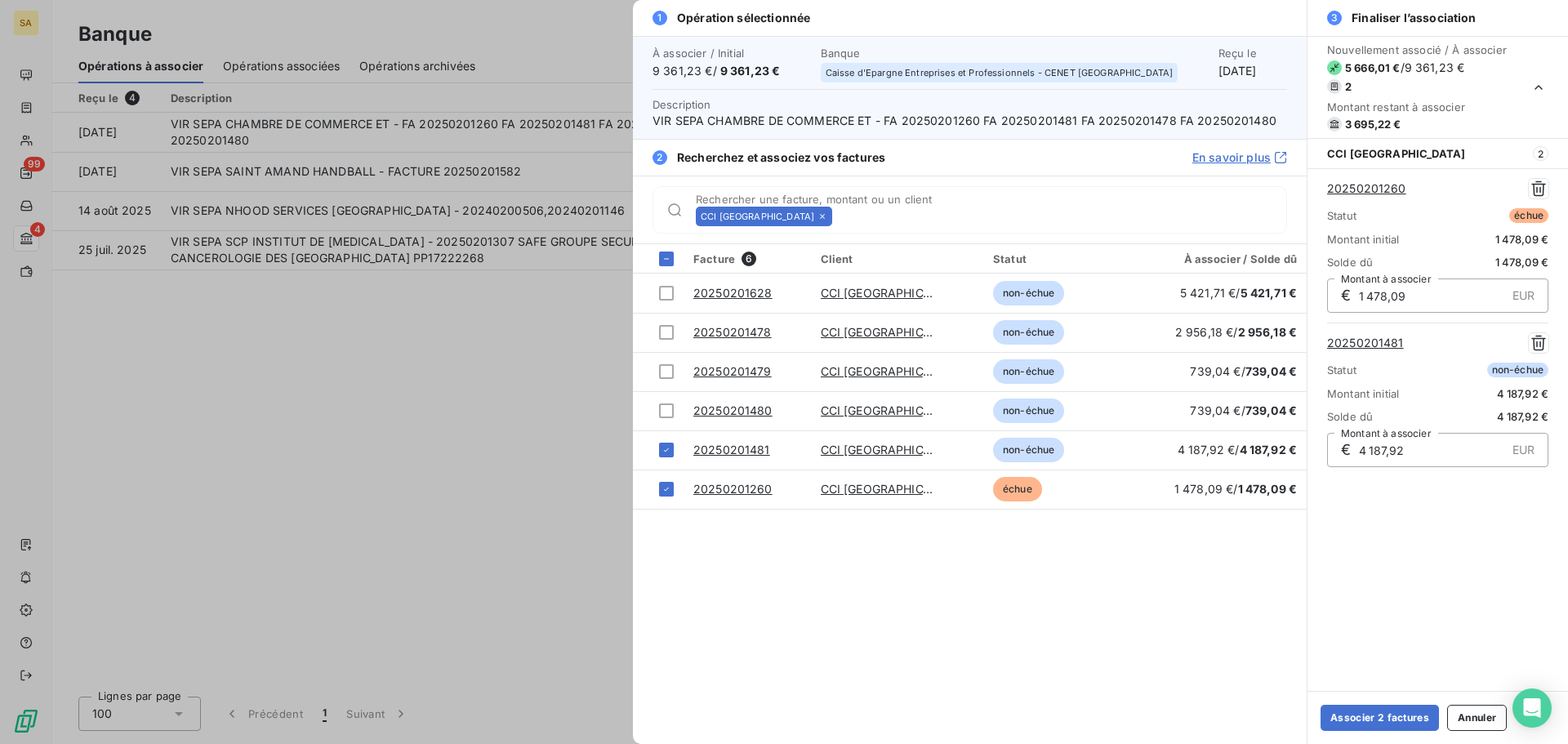
click at [818, 214] on icon at bounding box center [823, 217] width 10 height 10
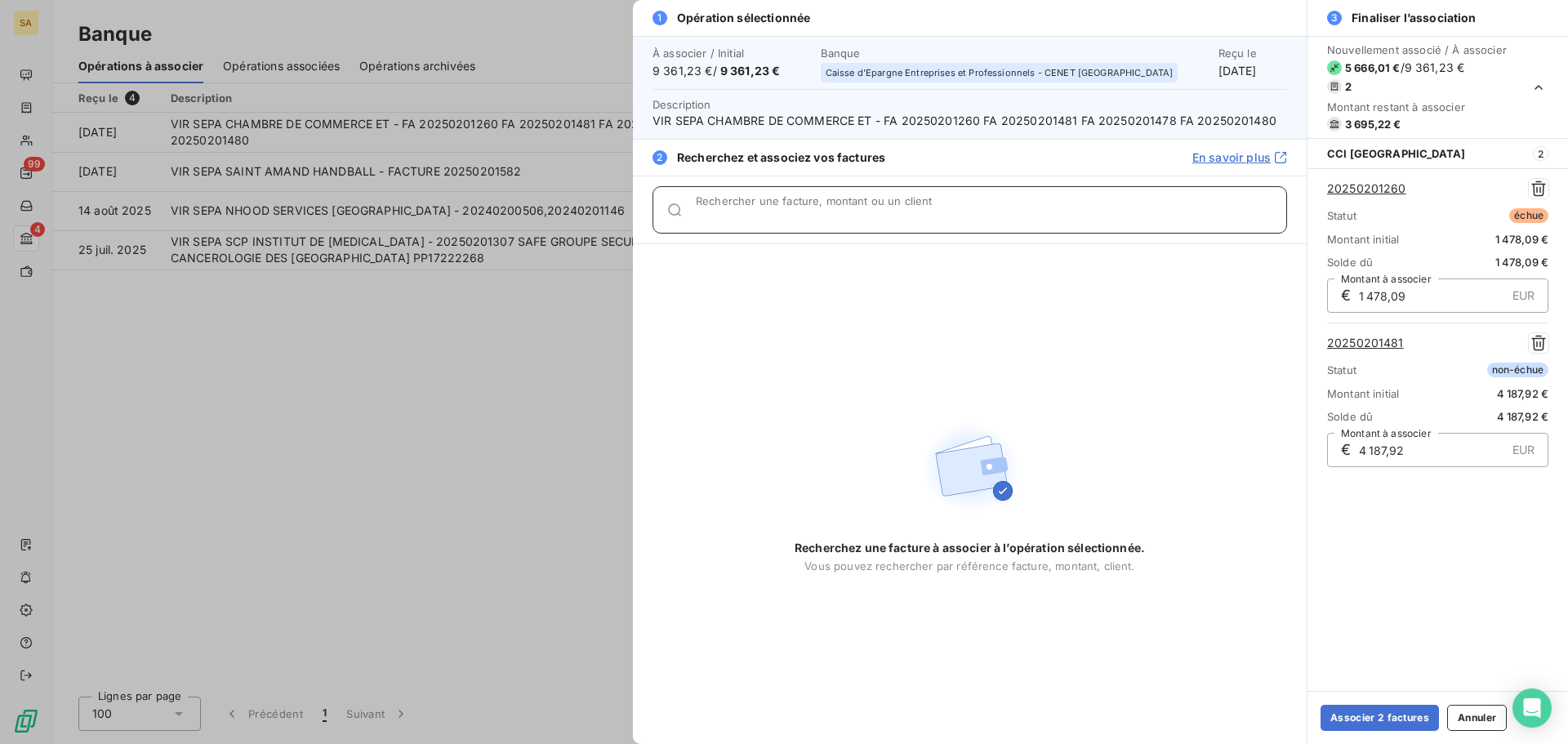
click at [849, 209] on input "Rechercher une facture, montant ou un client" at bounding box center [991, 217] width 590 height 17
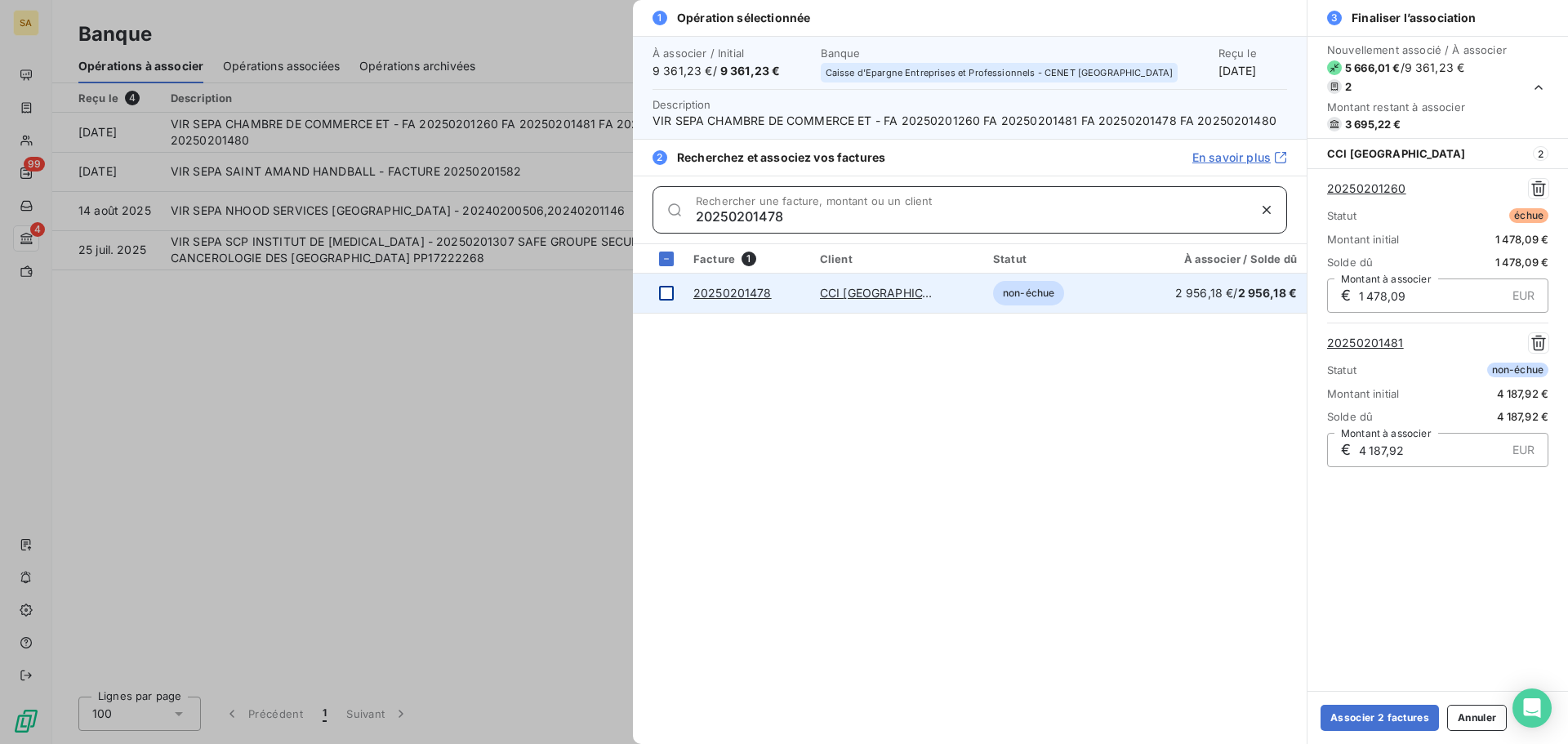
type input "20250201478"
click at [670, 292] on div at bounding box center [666, 293] width 15 height 15
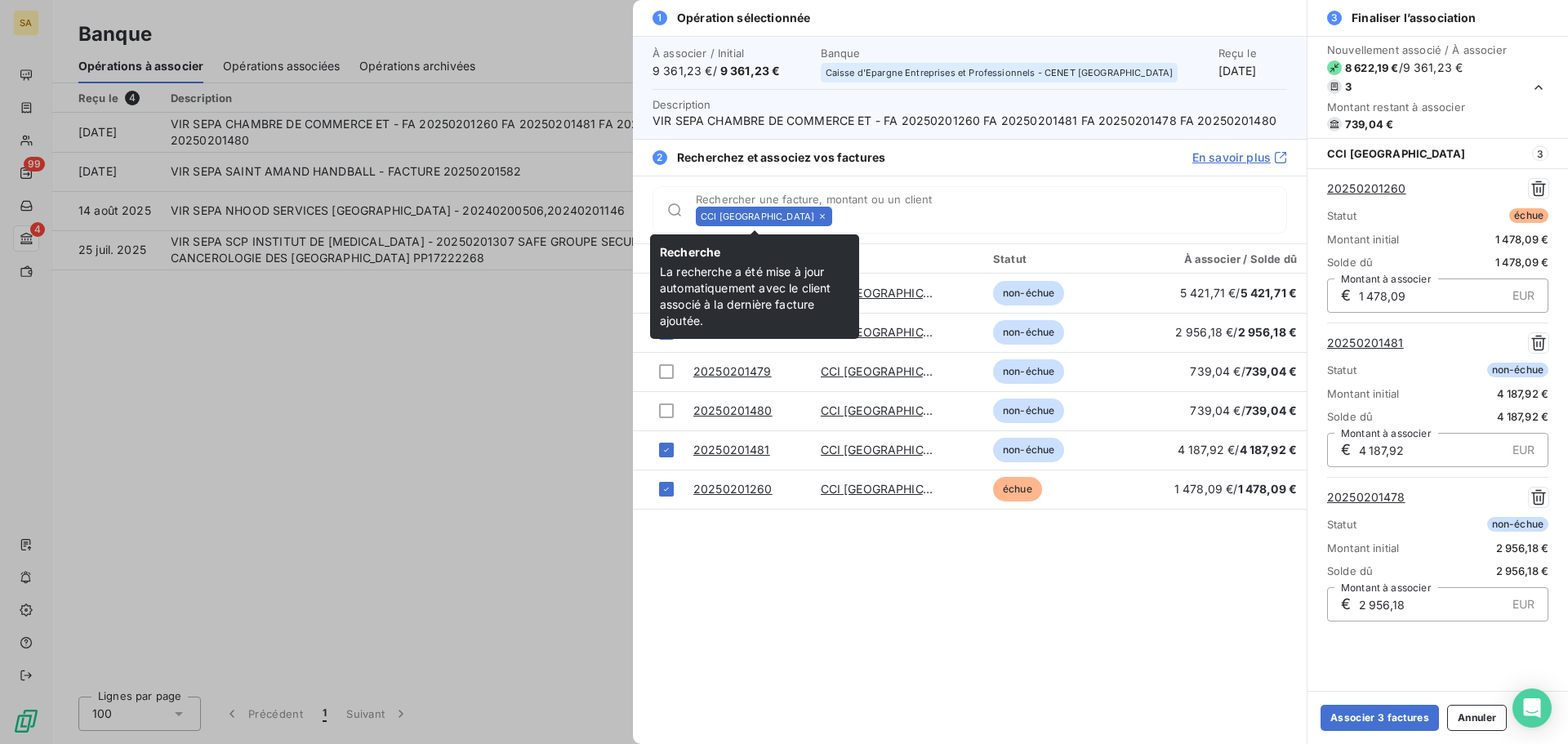
click at [818, 218] on icon at bounding box center [823, 217] width 10 height 10
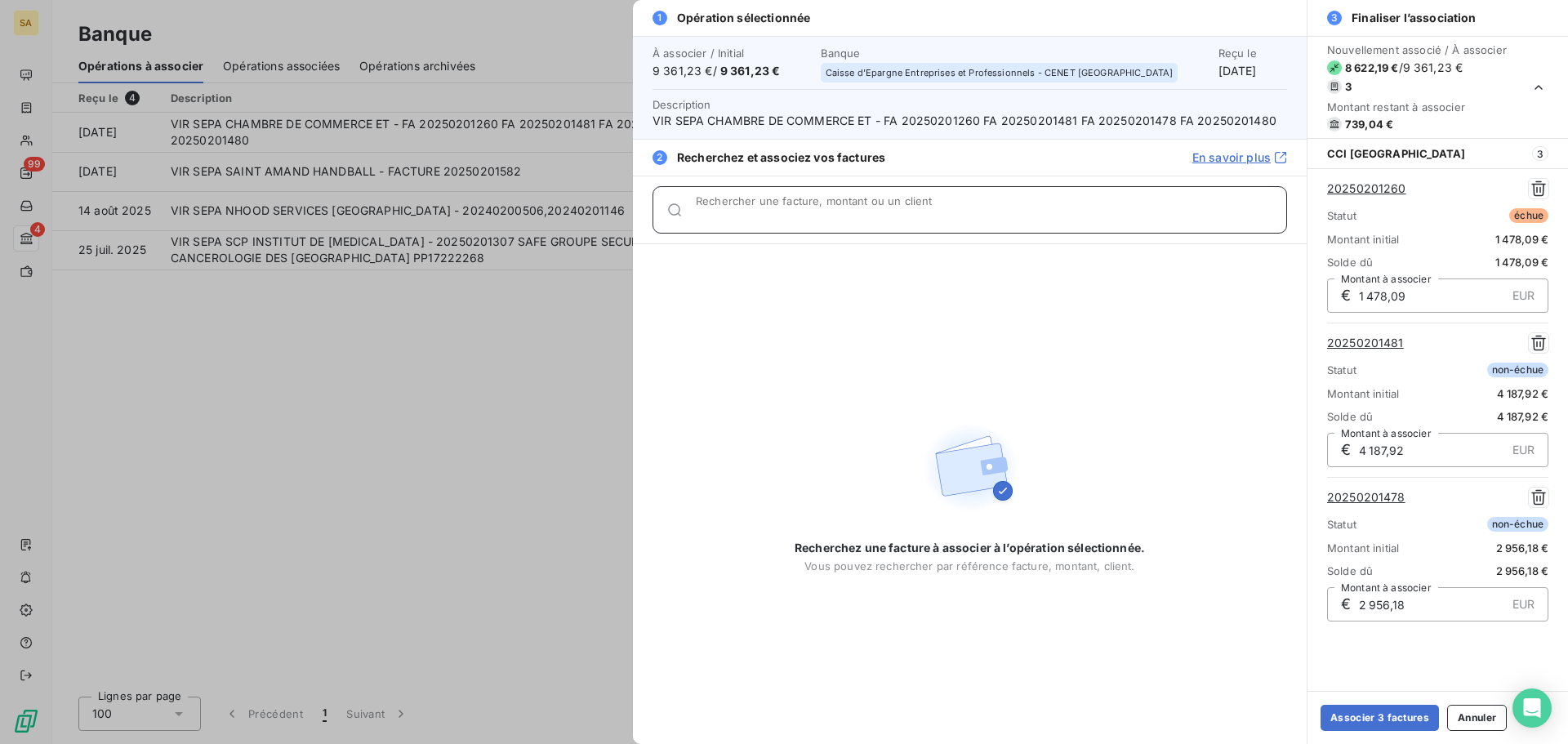
click at [836, 214] on input "Rechercher une facture, montant ou un client" at bounding box center [991, 217] width 590 height 17
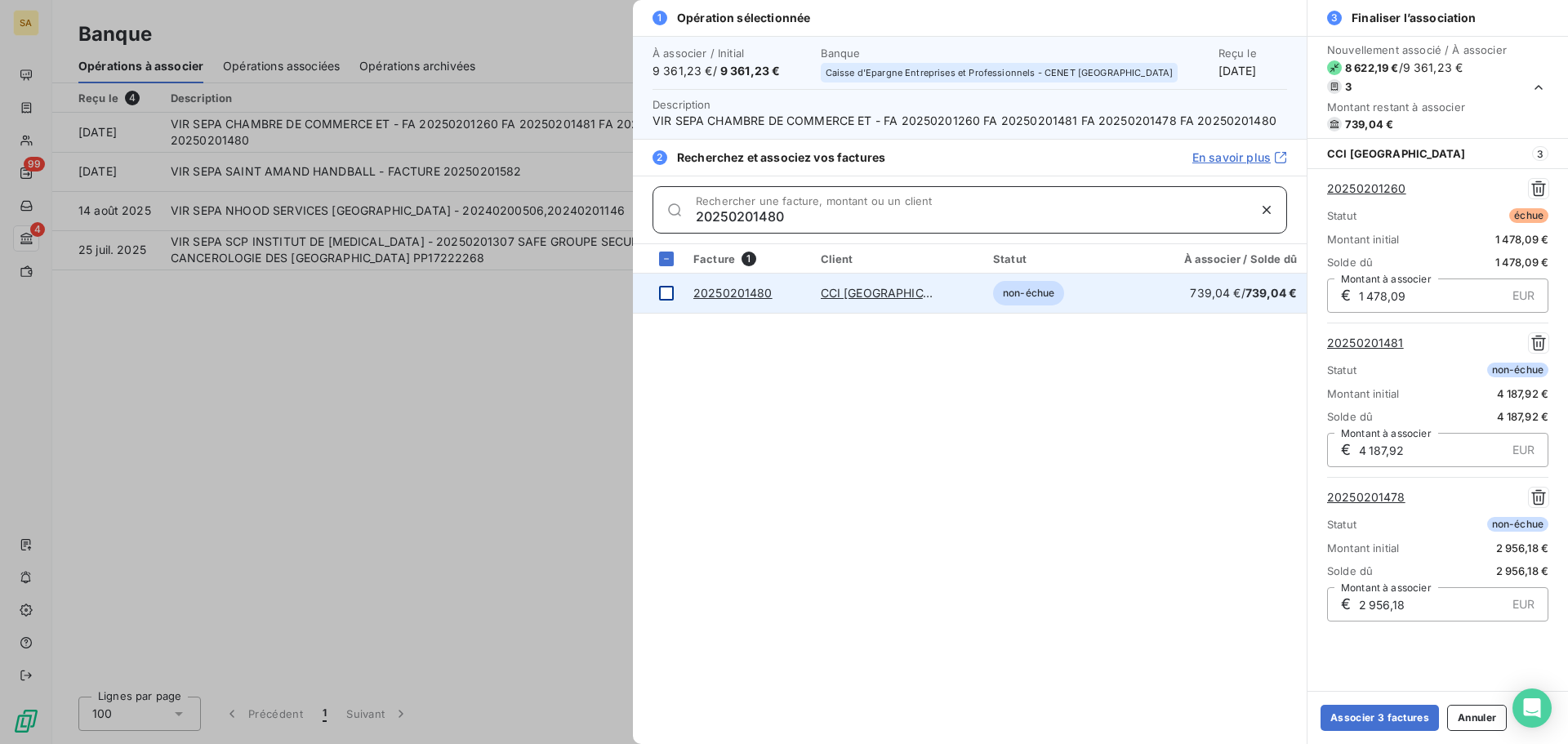
type input "20250201480"
click at [670, 293] on div at bounding box center [666, 293] width 15 height 15
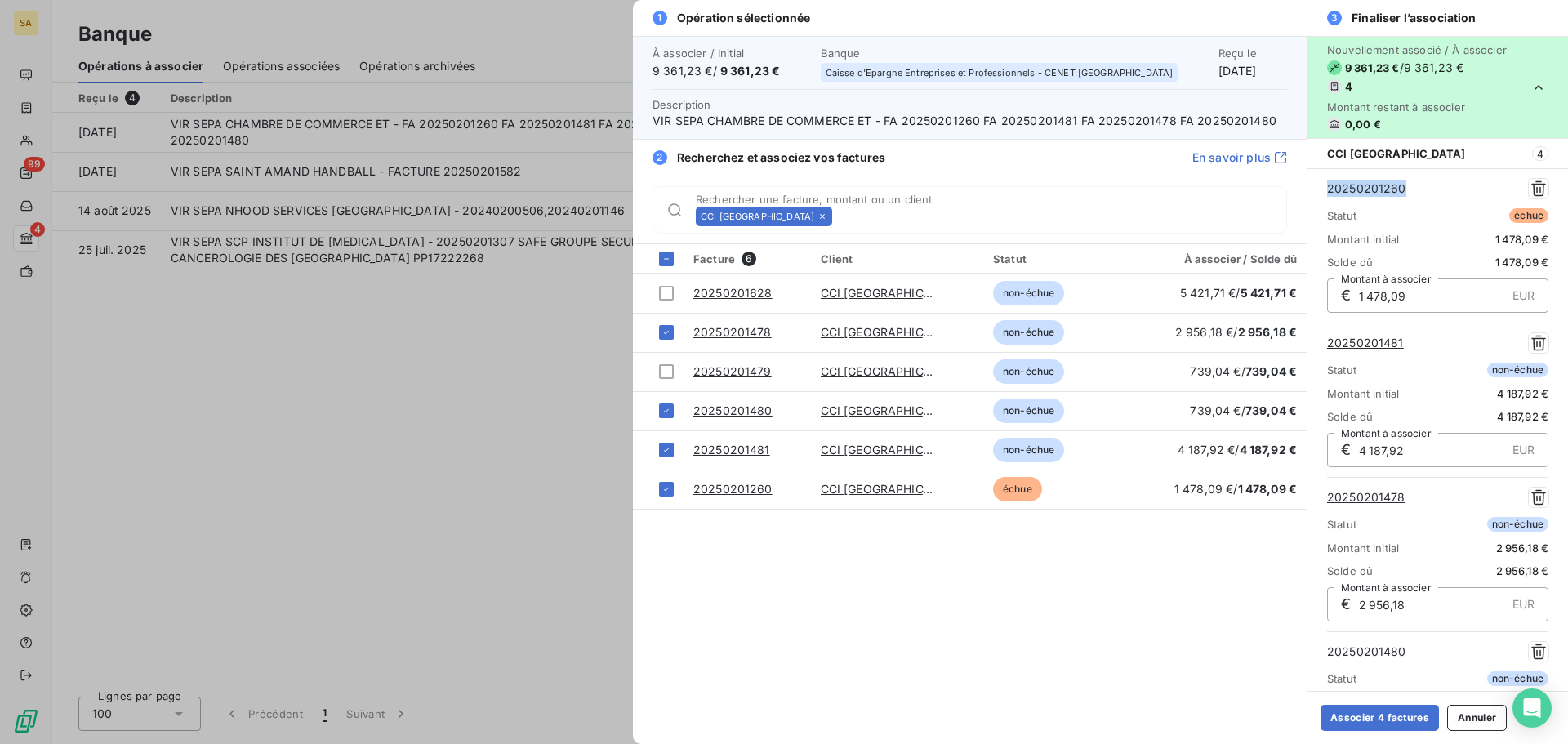
drag, startPoint x: 1439, startPoint y: 190, endPoint x: 1313, endPoint y: 190, distance: 126.0
click at [1313, 190] on div "20250201260 Statut échue Montant initial 1 478,09 € Solde dû 1 478,09 € € 1 478…" at bounding box center [1438, 477] width 261 height 617
copy link "20250201260"
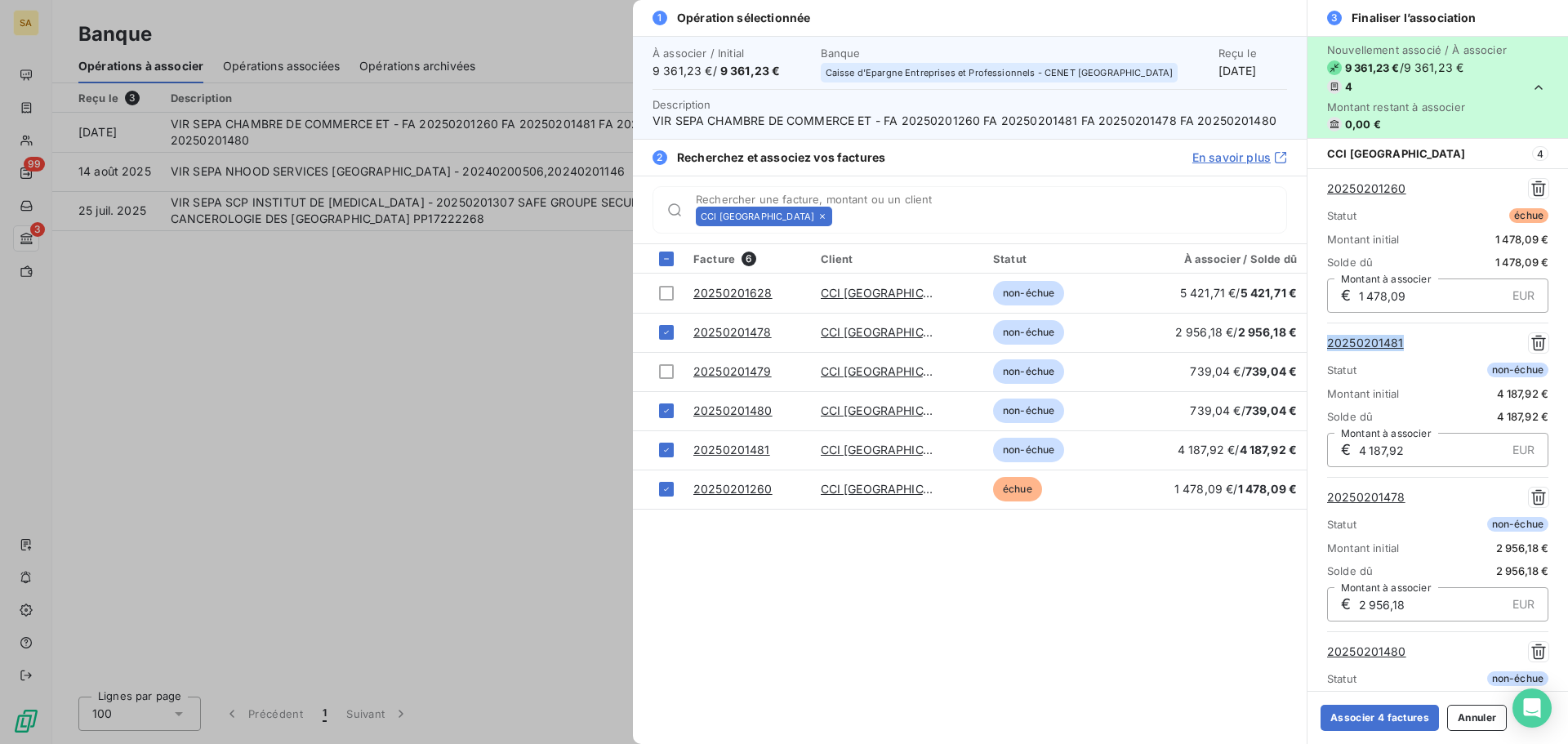
drag, startPoint x: 1411, startPoint y: 348, endPoint x: 1325, endPoint y: 344, distance: 86.1
click at [1325, 344] on div "20250201260 Statut échue Montant initial 1 478,09 € Solde dû 1 478,09 € € 1 478…" at bounding box center [1438, 477] width 261 height 617
copy link "20250201481"
drag, startPoint x: 1424, startPoint y: 185, endPoint x: 1315, endPoint y: 190, distance: 109.1
click at [1315, 190] on div "20250201260 Statut échue Montant initial 1 478,09 € Solde dû 1 478,09 € € 1 478…" at bounding box center [1438, 477] width 261 height 617
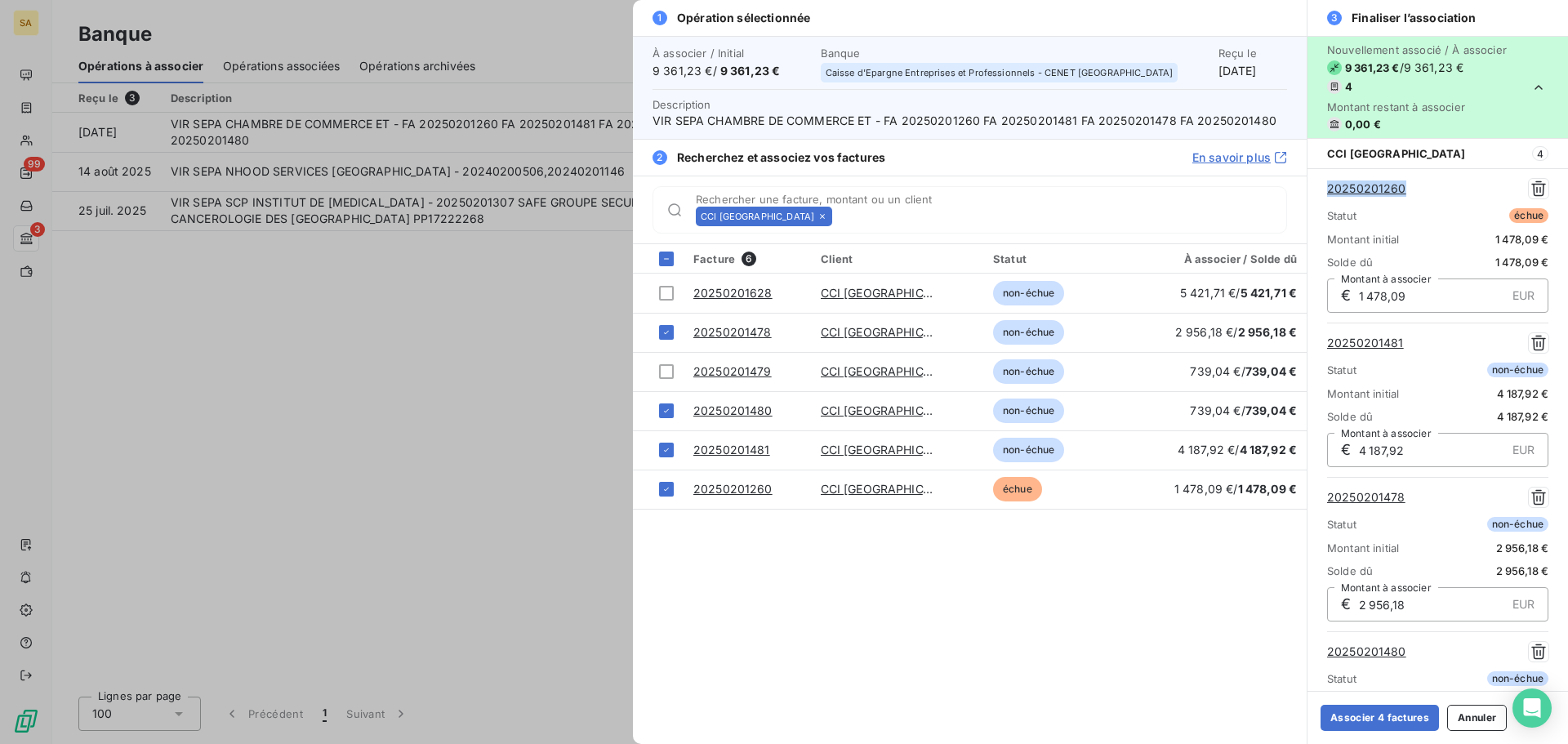
copy link "20250201260"
drag, startPoint x: 1417, startPoint y: 498, endPoint x: 1314, endPoint y: 498, distance: 103.0
click at [1314, 498] on div "20250201260 Statut échue Montant initial 1 478,09 € Solde dû 1 478,09 € € 1 478…" at bounding box center [1438, 477] width 261 height 617
copy link "20250201478"
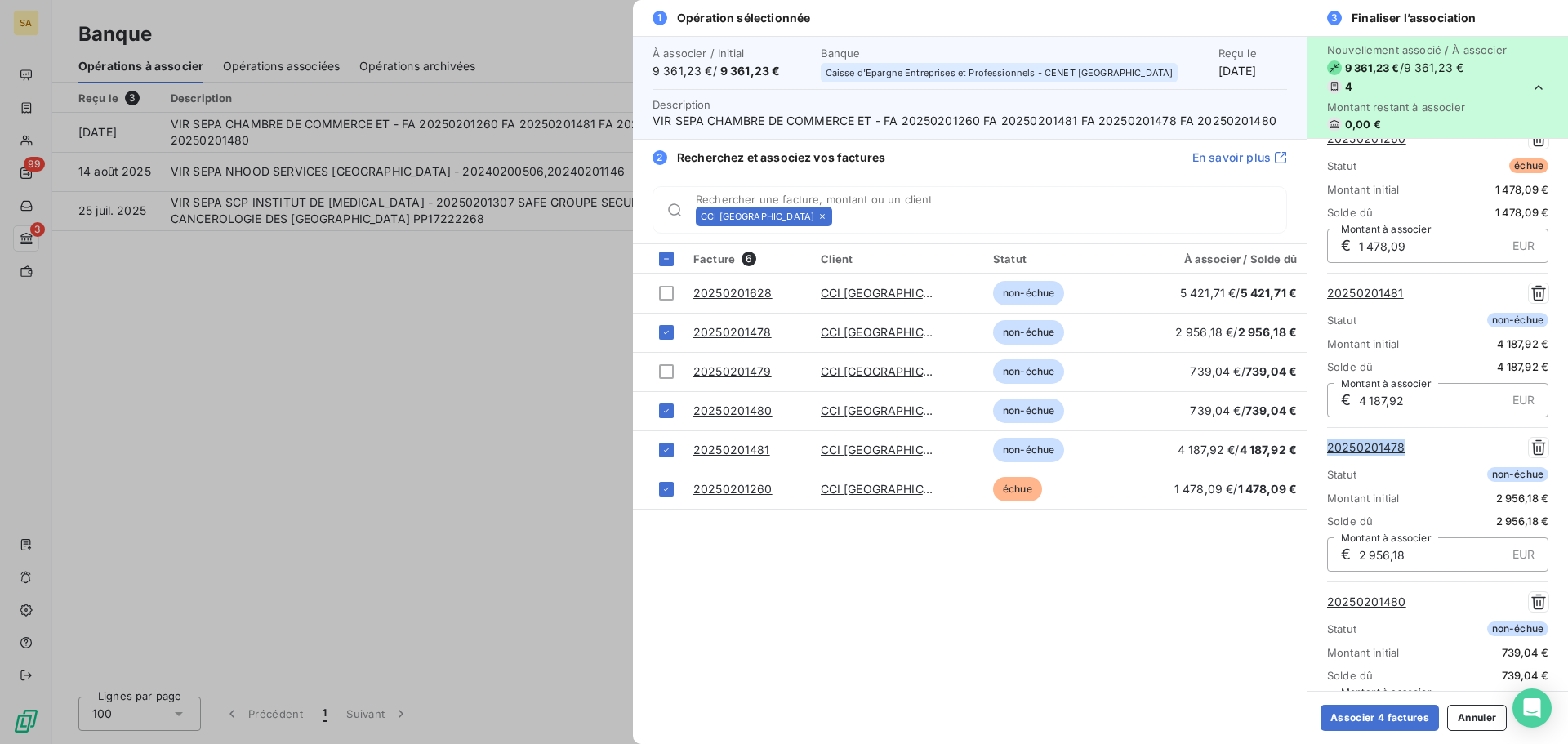
scroll to position [94, 0]
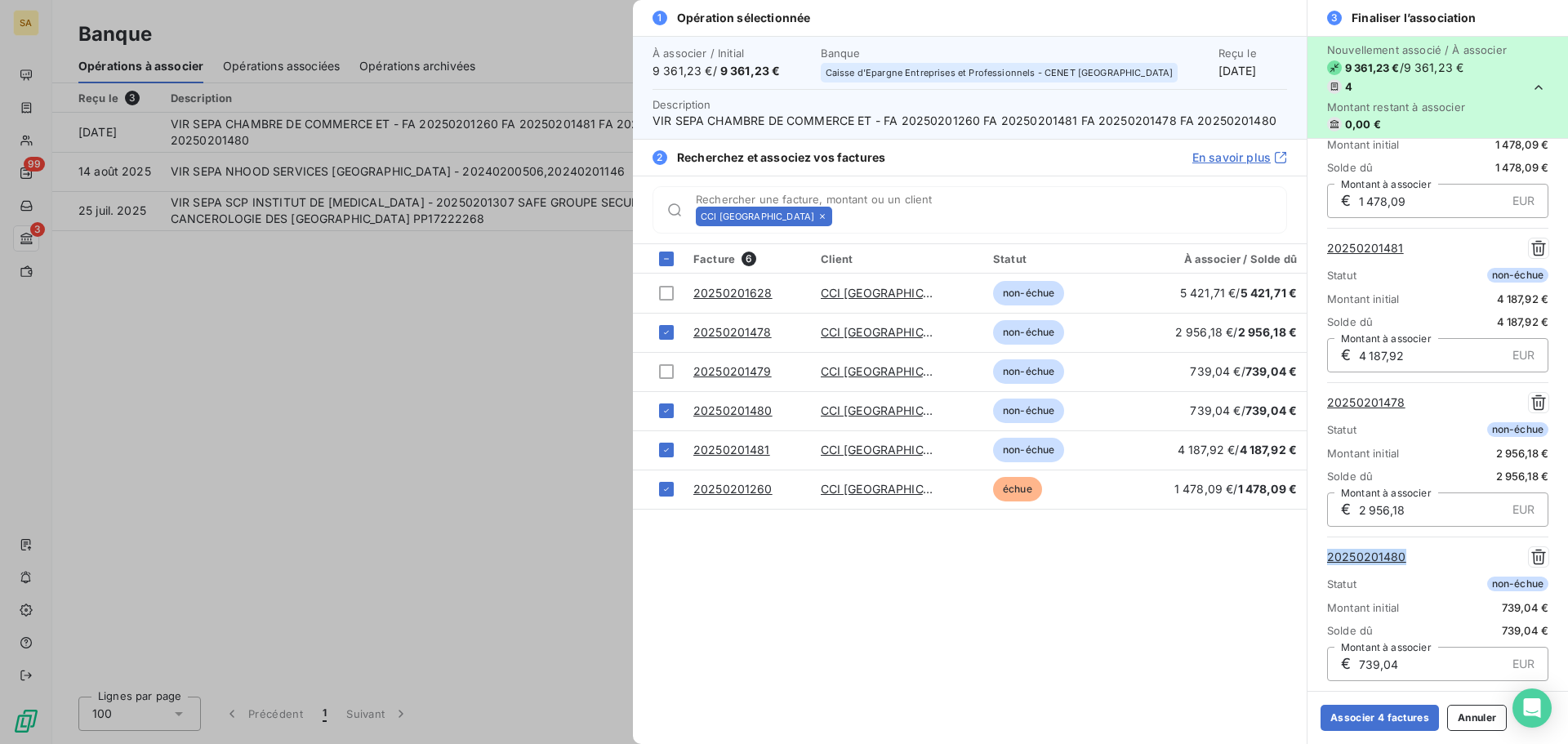
drag, startPoint x: 1432, startPoint y: 554, endPoint x: 1312, endPoint y: 558, distance: 120.1
click at [1312, 558] on div "20250201260 Statut échue Montant initial 1 478,09 € Solde dû 1 478,09 € € 1 478…" at bounding box center [1438, 382] width 261 height 617
copy link "20250201480"
click at [1407, 720] on button "Associer 4 factures" at bounding box center [1379, 718] width 118 height 26
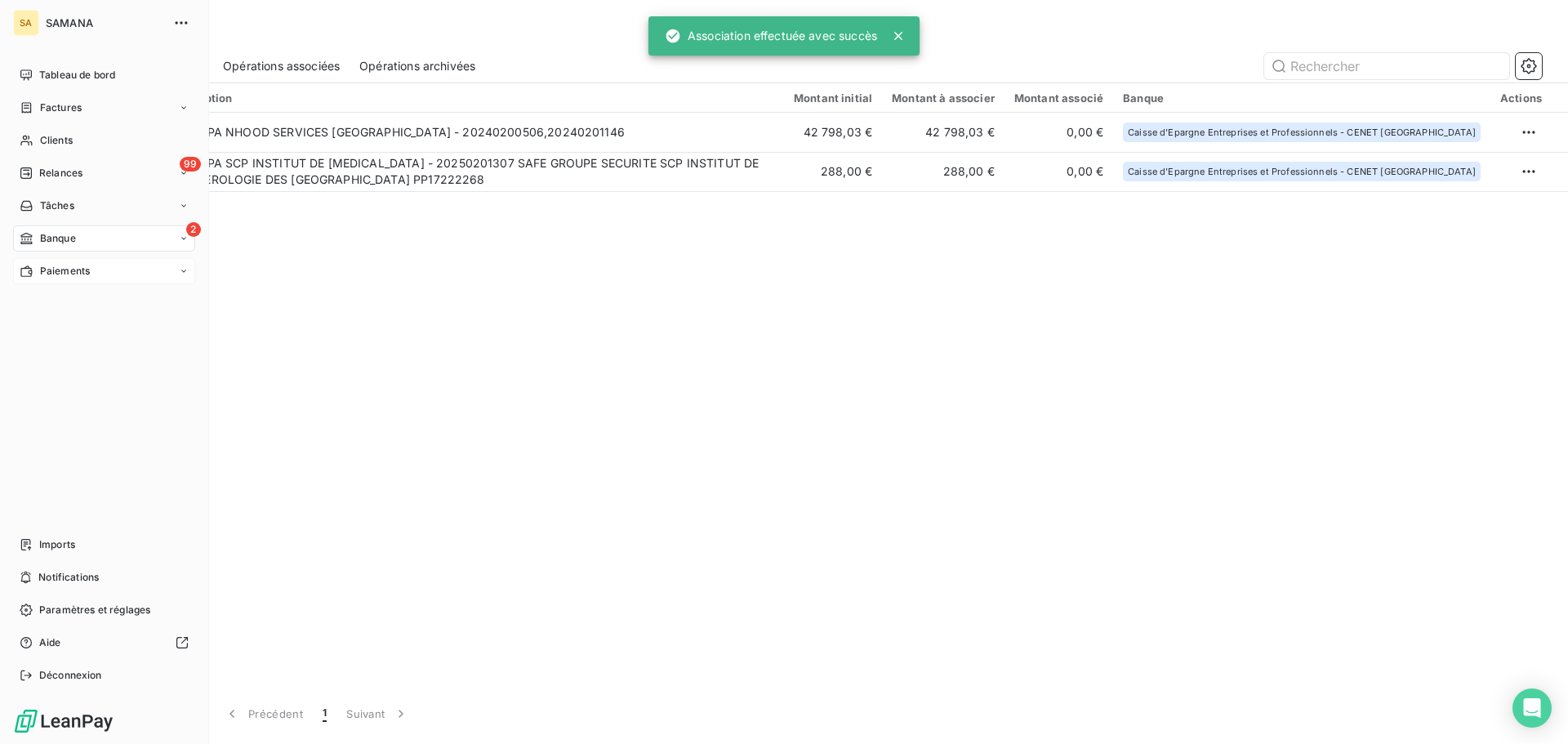
click at [71, 269] on span "Paiements" at bounding box center [65, 271] width 50 height 15
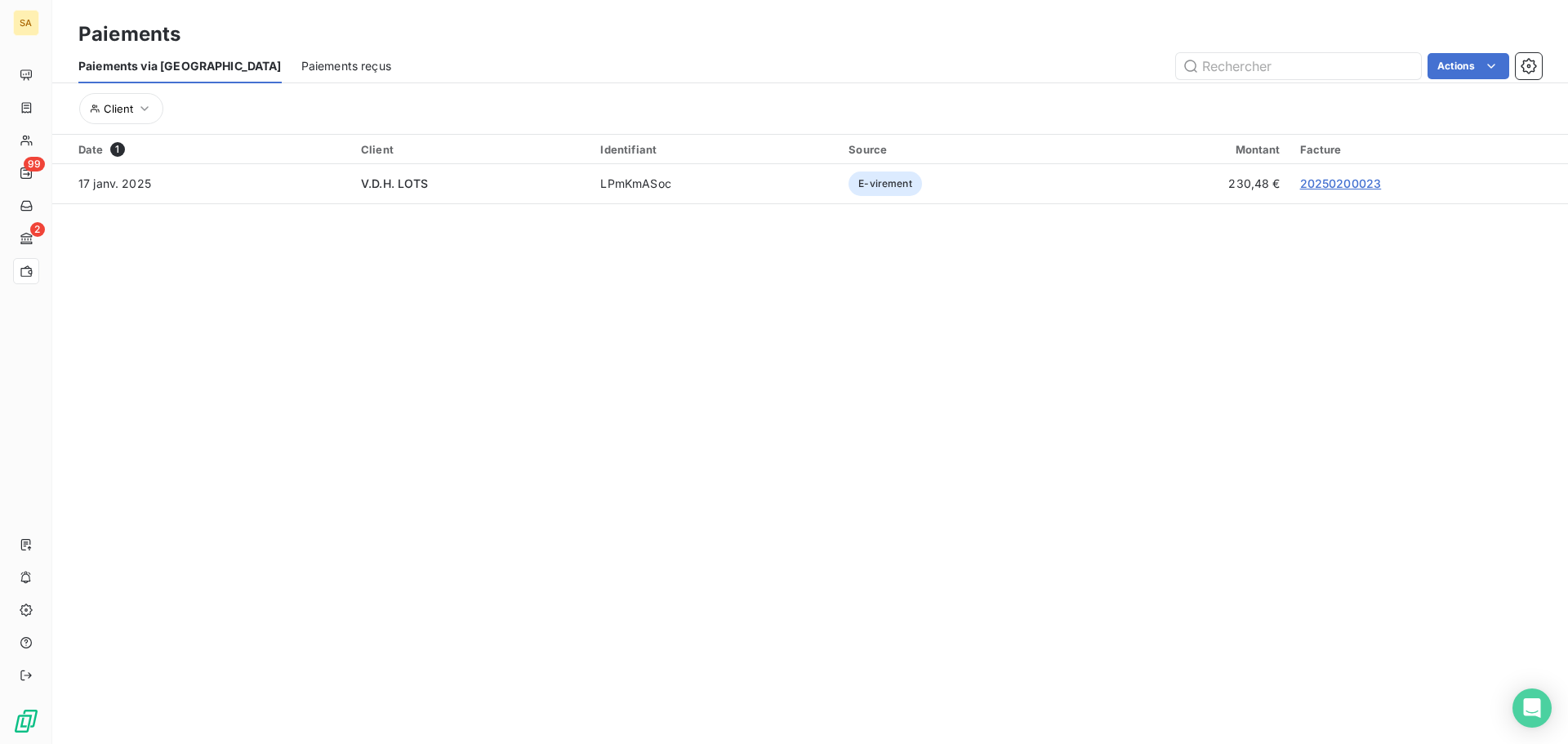
click at [301, 55] on div "Paiements reçus" at bounding box center [346, 65] width 90 height 34
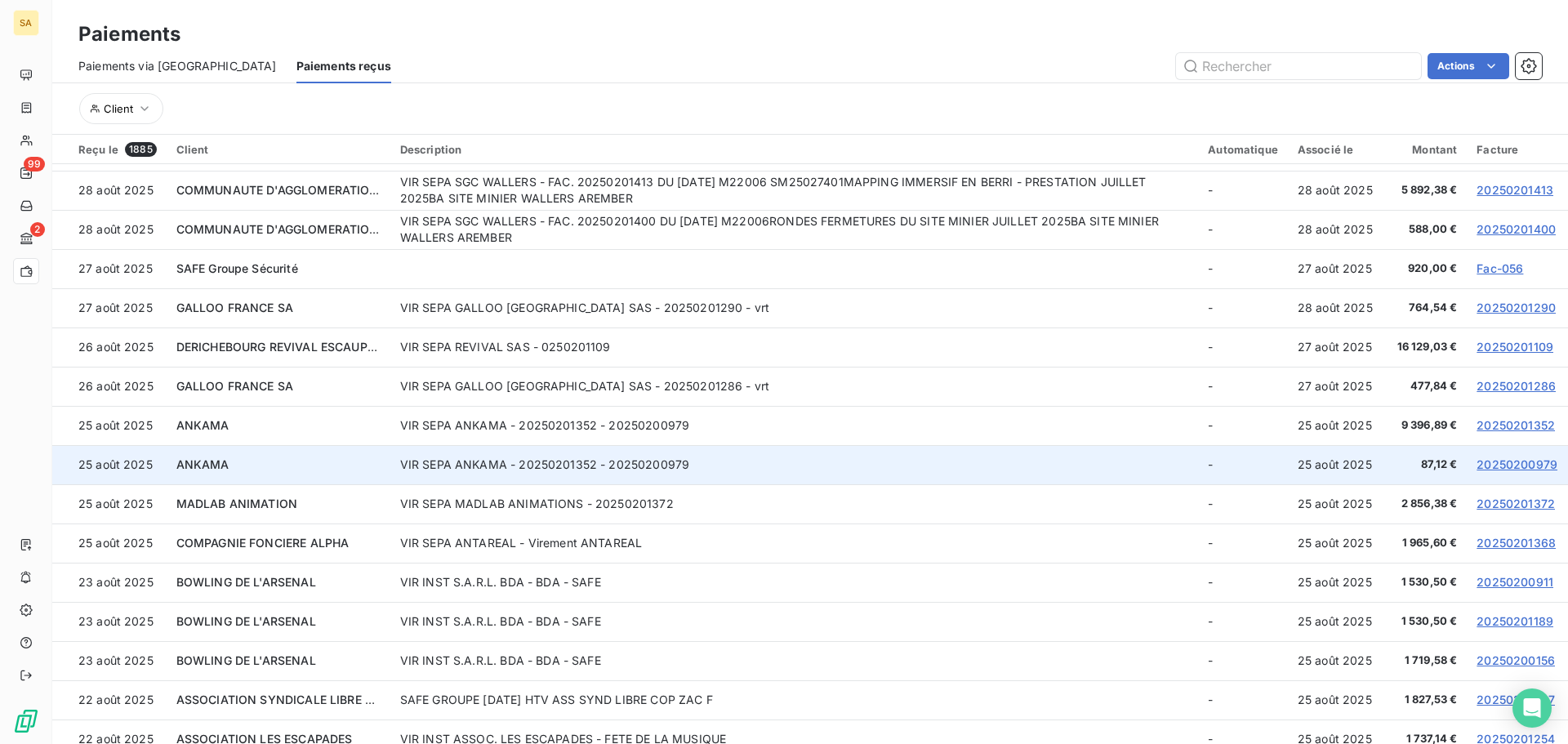
scroll to position [3340, 0]
